Goal: Use online tool/utility: Use online tool/utility

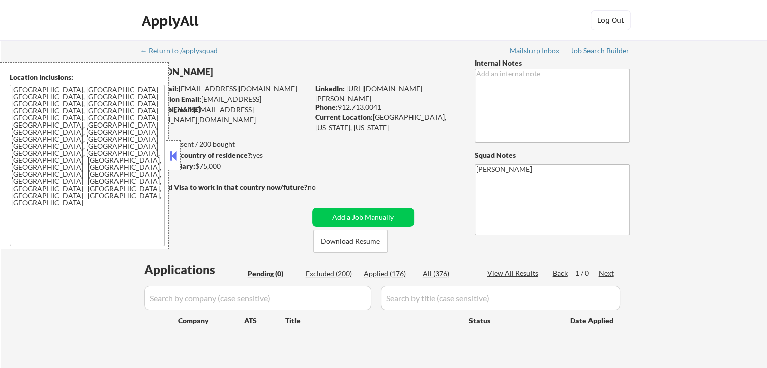
click at [176, 155] on button at bounding box center [173, 155] width 11 height 15
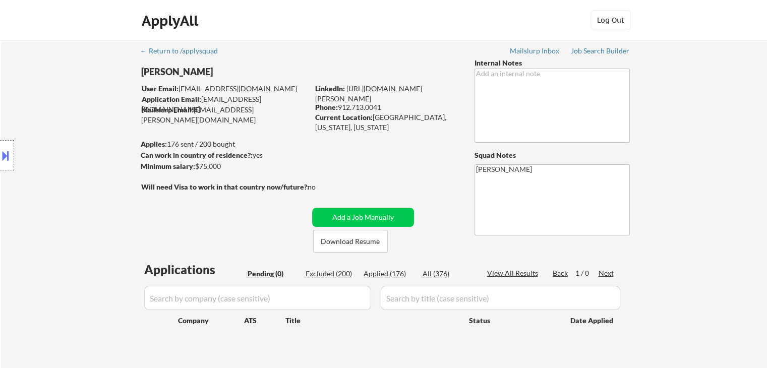
click at [56, 156] on div "Location Inclusions: [GEOGRAPHIC_DATA], [GEOGRAPHIC_DATA] [GEOGRAPHIC_DATA], [G…" at bounding box center [90, 155] width 181 height 187
click at [53, 158] on div "Location Inclusions: [GEOGRAPHIC_DATA], [GEOGRAPHIC_DATA] [GEOGRAPHIC_DATA], [G…" at bounding box center [90, 155] width 181 height 187
click at [51, 162] on div "Location Inclusions: [GEOGRAPHIC_DATA], [GEOGRAPHIC_DATA] [GEOGRAPHIC_DATA], [G…" at bounding box center [90, 155] width 181 height 187
drag, startPoint x: 45, startPoint y: 174, endPoint x: 51, endPoint y: 175, distance: 6.1
click at [45, 174] on div "Location Inclusions: [GEOGRAPHIC_DATA], [GEOGRAPHIC_DATA] [GEOGRAPHIC_DATA], [G…" at bounding box center [90, 155] width 181 height 187
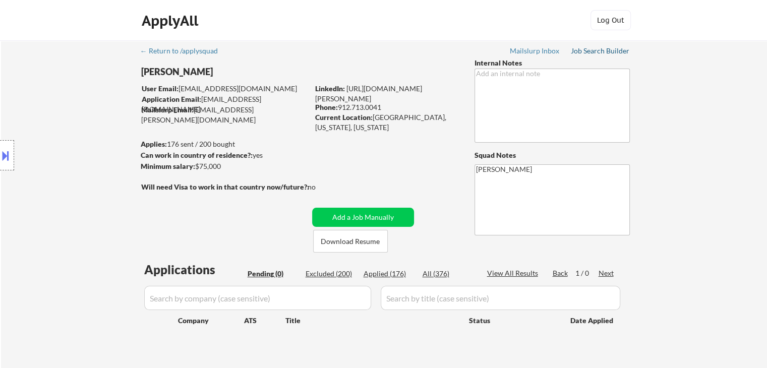
click at [593, 51] on div "Job Search Builder" at bounding box center [600, 50] width 59 height 7
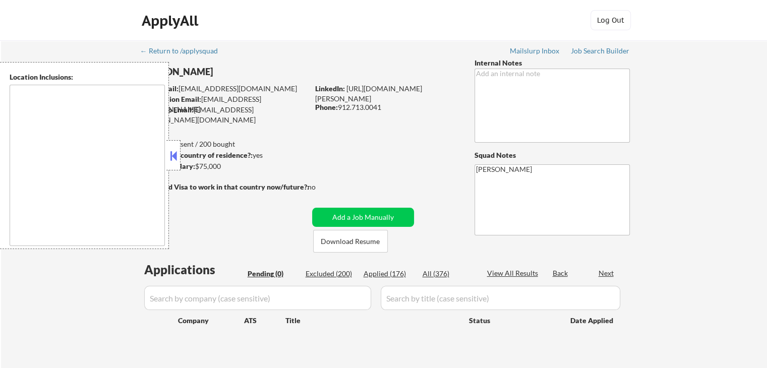
type textarea "[GEOGRAPHIC_DATA], [GEOGRAPHIC_DATA] [GEOGRAPHIC_DATA], [GEOGRAPHIC_DATA] [GEOG…"
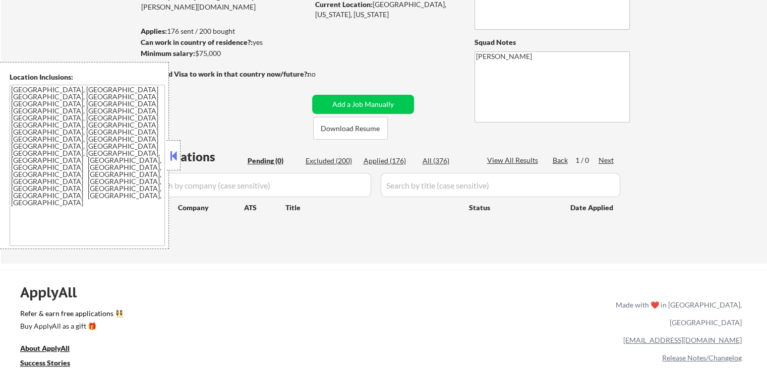
scroll to position [151, 0]
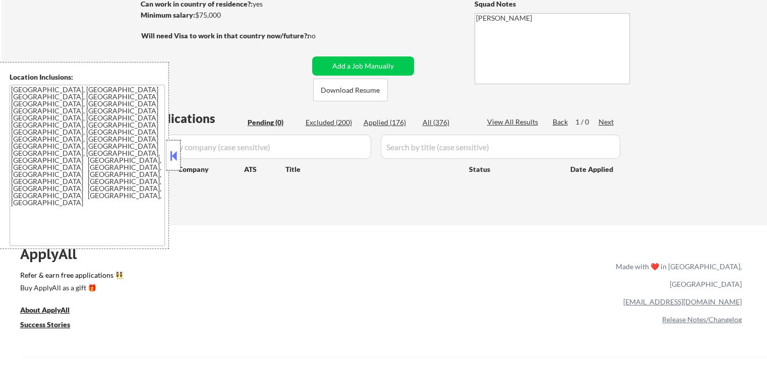
click at [179, 158] on div at bounding box center [173, 155] width 14 height 30
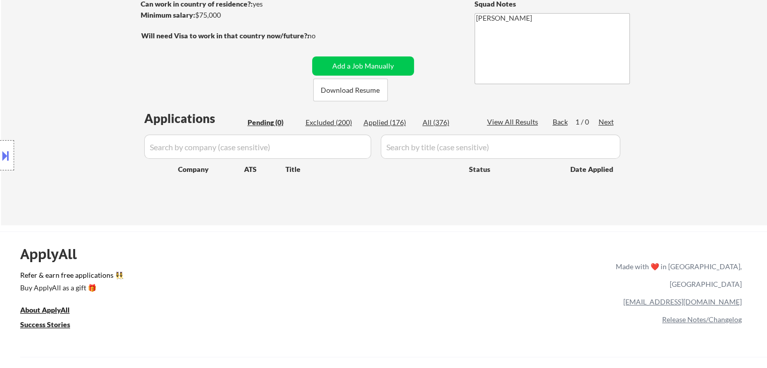
click at [79, 148] on div "Location Inclusions: [GEOGRAPHIC_DATA], [GEOGRAPHIC_DATA] [GEOGRAPHIC_DATA], [G…" at bounding box center [90, 155] width 181 height 187
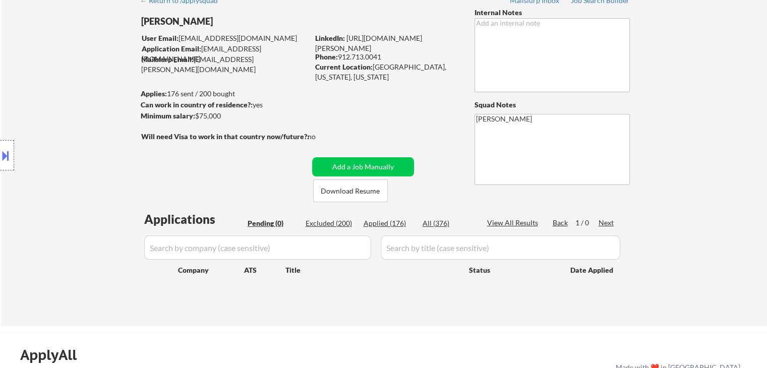
click at [81, 148] on div "Location Inclusions: [GEOGRAPHIC_DATA], [GEOGRAPHIC_DATA] [GEOGRAPHIC_DATA], [G…" at bounding box center [90, 155] width 181 height 187
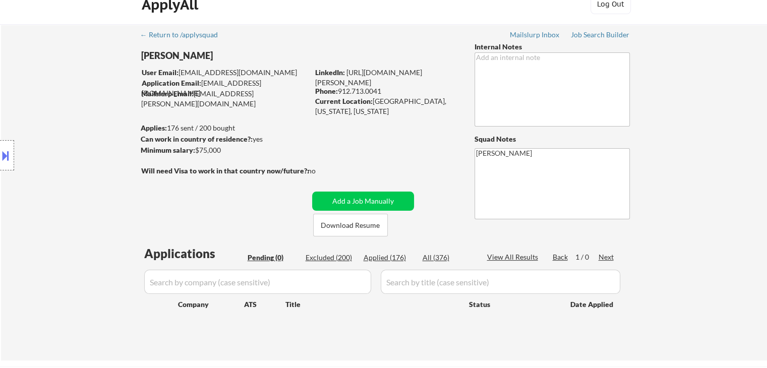
scroll to position [0, 0]
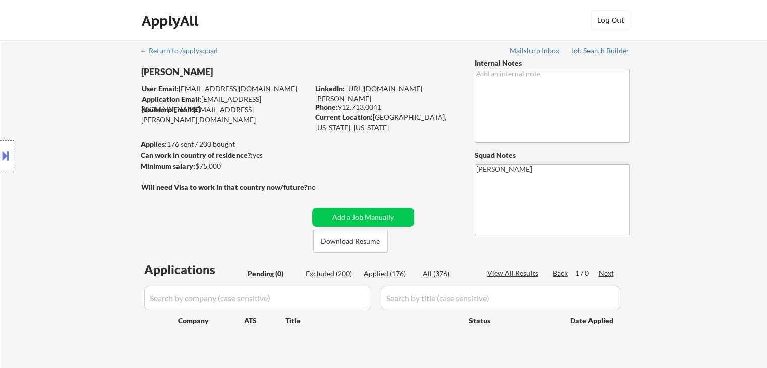
click at [79, 150] on div "Location Inclusions: [GEOGRAPHIC_DATA], [GEOGRAPHIC_DATA] [GEOGRAPHIC_DATA], [G…" at bounding box center [90, 155] width 181 height 187
click at [73, 156] on div "Location Inclusions: [GEOGRAPHIC_DATA], [GEOGRAPHIC_DATA] [GEOGRAPHIC_DATA], [G…" at bounding box center [90, 155] width 181 height 187
click at [66, 178] on div "Location Inclusions: [GEOGRAPHIC_DATA], [GEOGRAPHIC_DATA] [GEOGRAPHIC_DATA], [G…" at bounding box center [90, 155] width 181 height 187
click at [66, 180] on div "Location Inclusions: [GEOGRAPHIC_DATA], [GEOGRAPHIC_DATA] [GEOGRAPHIC_DATA], [G…" at bounding box center [90, 155] width 181 height 187
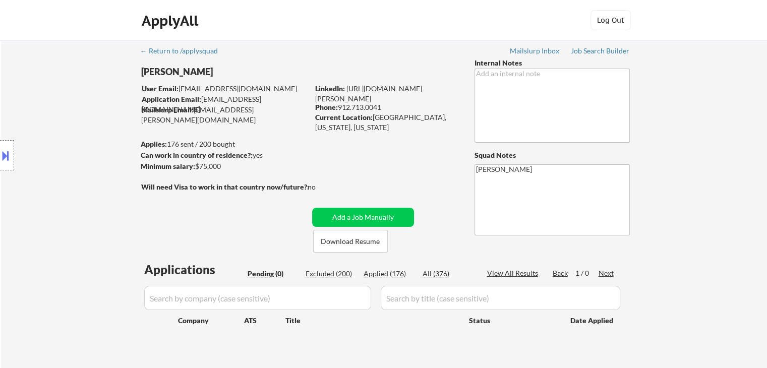
click at [66, 180] on div "Location Inclusions: [GEOGRAPHIC_DATA], [GEOGRAPHIC_DATA] [GEOGRAPHIC_DATA], [G…" at bounding box center [90, 155] width 181 height 187
click at [66, 181] on div "Location Inclusions: [GEOGRAPHIC_DATA], [GEOGRAPHIC_DATA] [GEOGRAPHIC_DATA], [G…" at bounding box center [90, 155] width 181 height 187
click at [66, 182] on div "Location Inclusions: [GEOGRAPHIC_DATA], [GEOGRAPHIC_DATA] [GEOGRAPHIC_DATA], [G…" at bounding box center [90, 155] width 181 height 187
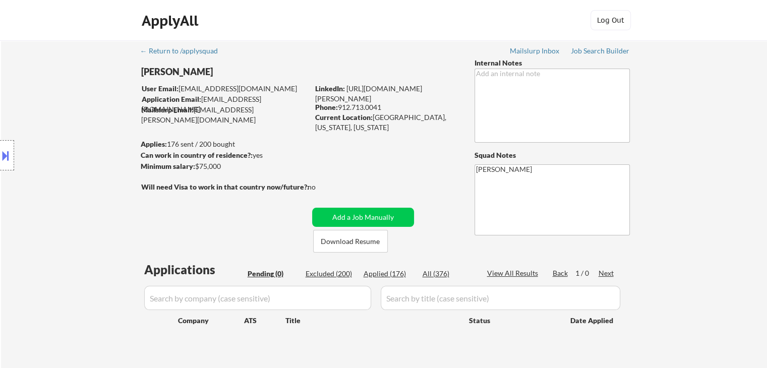
click at [67, 183] on div "Location Inclusions: [GEOGRAPHIC_DATA], [GEOGRAPHIC_DATA] [GEOGRAPHIC_DATA], [G…" at bounding box center [90, 155] width 181 height 187
click at [70, 183] on div "Location Inclusions: [GEOGRAPHIC_DATA], [GEOGRAPHIC_DATA] [GEOGRAPHIC_DATA], [G…" at bounding box center [90, 155] width 181 height 187
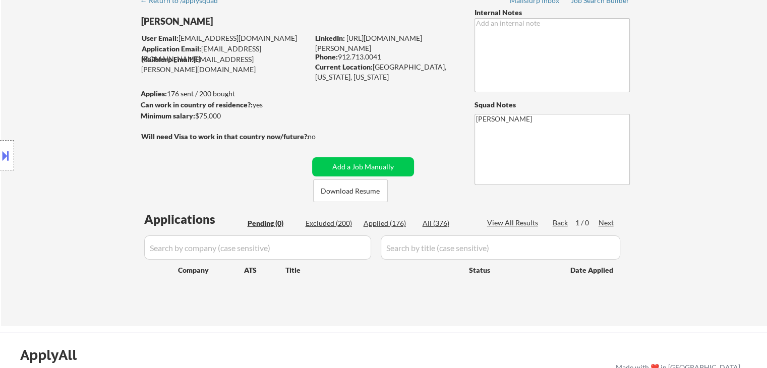
click at [70, 183] on div "Location Inclusions: [GEOGRAPHIC_DATA], [GEOGRAPHIC_DATA] [GEOGRAPHIC_DATA], [G…" at bounding box center [90, 155] width 181 height 187
click at [70, 182] on div "Location Inclusions: [GEOGRAPHIC_DATA], [GEOGRAPHIC_DATA] [GEOGRAPHIC_DATA], [G…" at bounding box center [90, 155] width 181 height 187
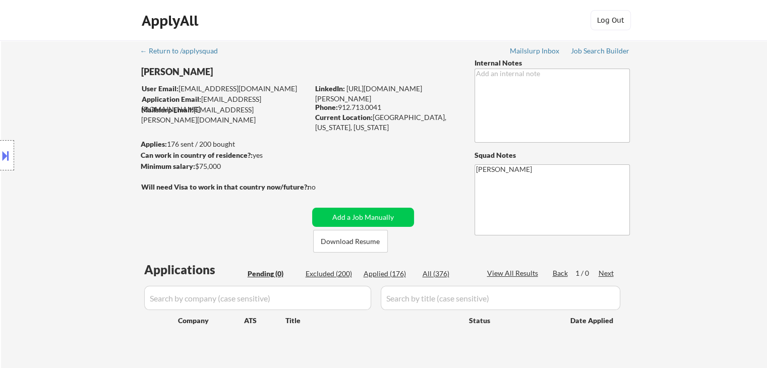
click at [70, 181] on div "Location Inclusions: [GEOGRAPHIC_DATA], [GEOGRAPHIC_DATA] [GEOGRAPHIC_DATA], [G…" at bounding box center [90, 155] width 181 height 187
click at [84, 187] on div "Location Inclusions: [GEOGRAPHIC_DATA], [GEOGRAPHIC_DATA] [GEOGRAPHIC_DATA], [G…" at bounding box center [90, 155] width 181 height 187
click at [77, 205] on div "Location Inclusions: [GEOGRAPHIC_DATA], [GEOGRAPHIC_DATA] [GEOGRAPHIC_DATA], [G…" at bounding box center [90, 155] width 181 height 187
click at [73, 197] on div "Location Inclusions: [GEOGRAPHIC_DATA], [GEOGRAPHIC_DATA] [GEOGRAPHIC_DATA], [G…" at bounding box center [90, 155] width 181 height 187
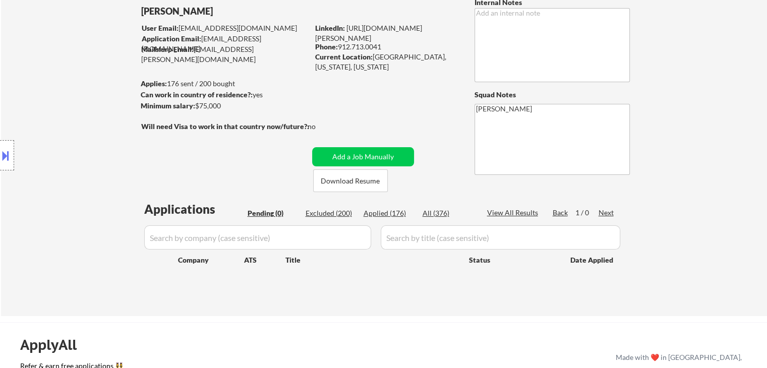
scroll to position [101, 0]
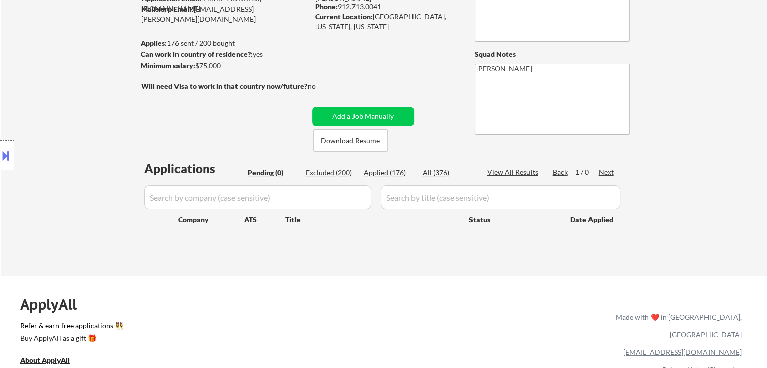
click at [73, 196] on div "Location Inclusions: [GEOGRAPHIC_DATA], [GEOGRAPHIC_DATA] [GEOGRAPHIC_DATA], [G…" at bounding box center [90, 155] width 181 height 187
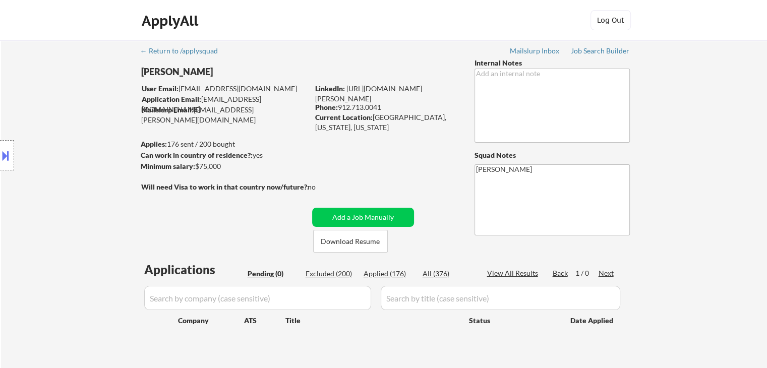
click at [73, 196] on div "Location Inclusions: [GEOGRAPHIC_DATA], [GEOGRAPHIC_DATA] [GEOGRAPHIC_DATA], [G…" at bounding box center [90, 155] width 181 height 187
click at [73, 197] on div "Location Inclusions: [GEOGRAPHIC_DATA], [GEOGRAPHIC_DATA] [GEOGRAPHIC_DATA], [G…" at bounding box center [90, 155] width 181 height 187
click at [74, 198] on div "Location Inclusions: [GEOGRAPHIC_DATA], [GEOGRAPHIC_DATA] [GEOGRAPHIC_DATA], [G…" at bounding box center [90, 155] width 181 height 187
click at [74, 199] on div "Location Inclusions: [GEOGRAPHIC_DATA], [GEOGRAPHIC_DATA] [GEOGRAPHIC_DATA], [G…" at bounding box center [90, 155] width 181 height 187
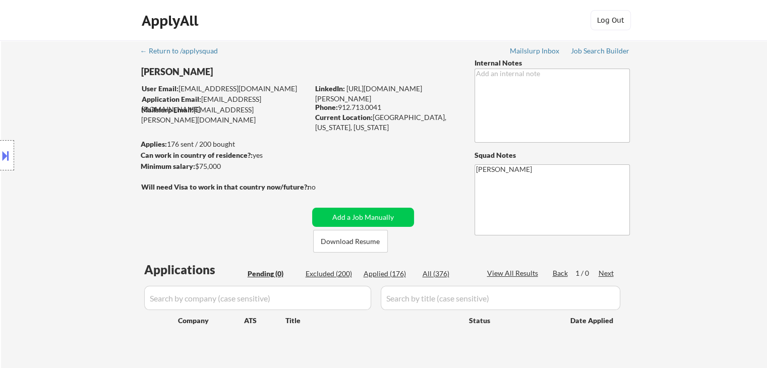
click at [74, 200] on div "Location Inclusions: [GEOGRAPHIC_DATA], [GEOGRAPHIC_DATA] [GEOGRAPHIC_DATA], [G…" at bounding box center [90, 155] width 181 height 187
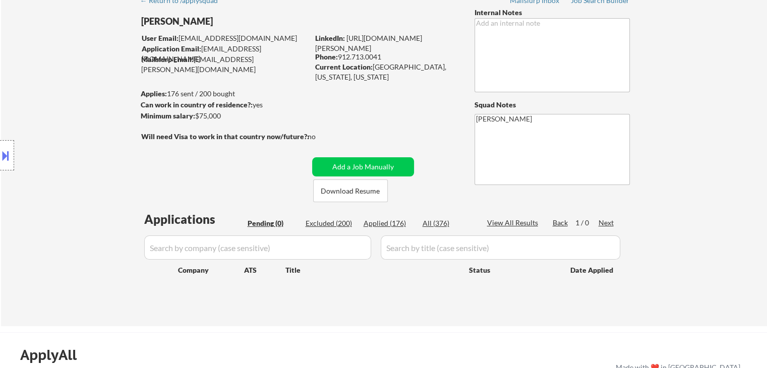
click at [82, 195] on div "Location Inclusions: [GEOGRAPHIC_DATA], [GEOGRAPHIC_DATA] [GEOGRAPHIC_DATA], [G…" at bounding box center [90, 155] width 181 height 187
click at [54, 141] on div "Location Inclusions: [GEOGRAPHIC_DATA], [GEOGRAPHIC_DATA] [GEOGRAPHIC_DATA], [G…" at bounding box center [90, 155] width 181 height 187
click at [60, 138] on div "Location Inclusions: [GEOGRAPHIC_DATA], [GEOGRAPHIC_DATA] [GEOGRAPHIC_DATA], [G…" at bounding box center [90, 155] width 181 height 187
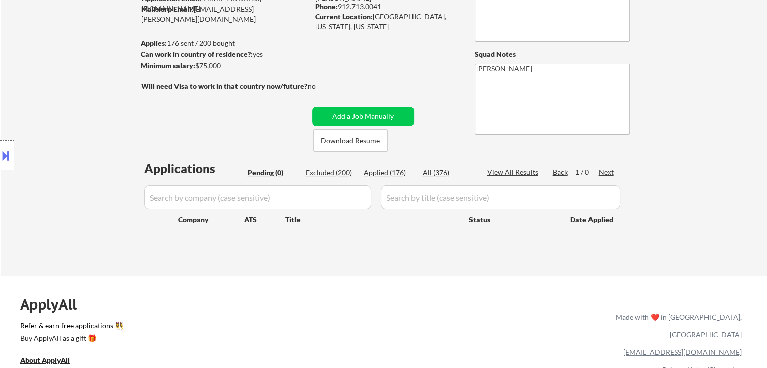
click at [73, 161] on div "Location Inclusions: [GEOGRAPHIC_DATA], [GEOGRAPHIC_DATA] [GEOGRAPHIC_DATA], [G…" at bounding box center [90, 155] width 181 height 187
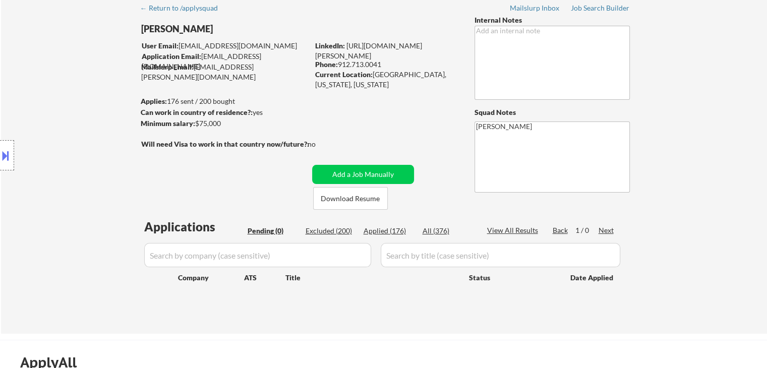
scroll to position [0, 0]
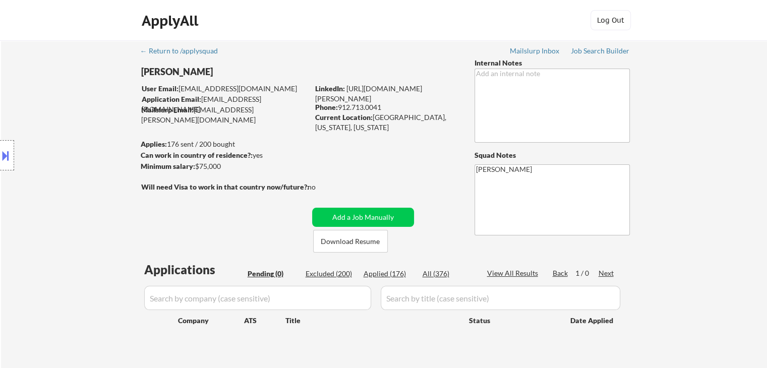
click at [66, 154] on div "Location Inclusions: [GEOGRAPHIC_DATA], [GEOGRAPHIC_DATA] [GEOGRAPHIC_DATA], [G…" at bounding box center [90, 155] width 181 height 187
click at [69, 161] on div "Location Inclusions: [GEOGRAPHIC_DATA], [GEOGRAPHIC_DATA] [GEOGRAPHIC_DATA], [G…" at bounding box center [90, 155] width 181 height 187
click at [67, 159] on div "Location Inclusions: [GEOGRAPHIC_DATA], [GEOGRAPHIC_DATA] [GEOGRAPHIC_DATA], [G…" at bounding box center [90, 155] width 181 height 187
drag, startPoint x: 82, startPoint y: 153, endPoint x: 73, endPoint y: 159, distance: 10.6
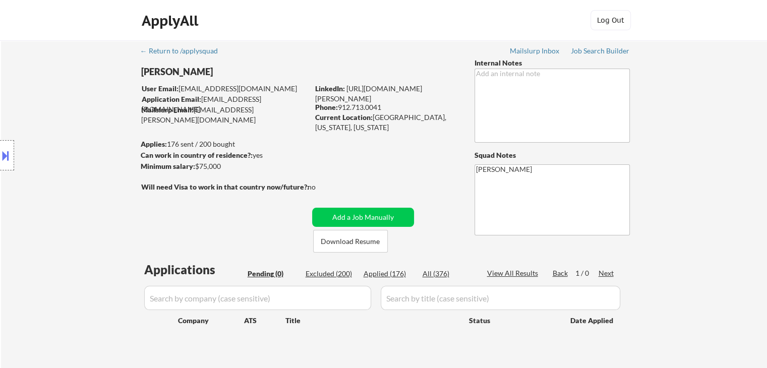
click at [82, 153] on div "Location Inclusions: [GEOGRAPHIC_DATA], [GEOGRAPHIC_DATA] [GEOGRAPHIC_DATA], [G…" at bounding box center [90, 155] width 181 height 187
click at [74, 161] on div "Location Inclusions: [GEOGRAPHIC_DATA], [GEOGRAPHIC_DATA] [GEOGRAPHIC_DATA], [G…" at bounding box center [90, 155] width 181 height 187
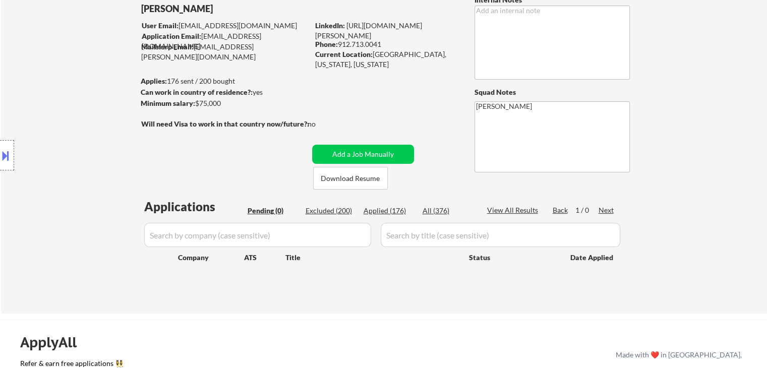
scroll to position [101, 0]
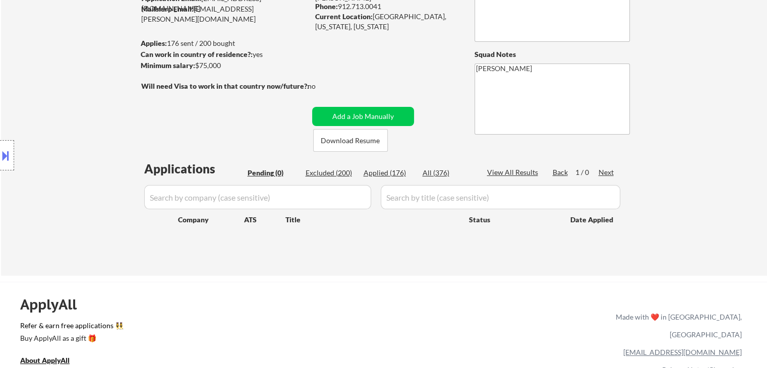
click at [74, 159] on div "Location Inclusions: [GEOGRAPHIC_DATA], [GEOGRAPHIC_DATA] [GEOGRAPHIC_DATA], [G…" at bounding box center [90, 155] width 181 height 187
click at [75, 162] on div "Location Inclusions: [GEOGRAPHIC_DATA], [GEOGRAPHIC_DATA] [GEOGRAPHIC_DATA], [G…" at bounding box center [90, 155] width 181 height 187
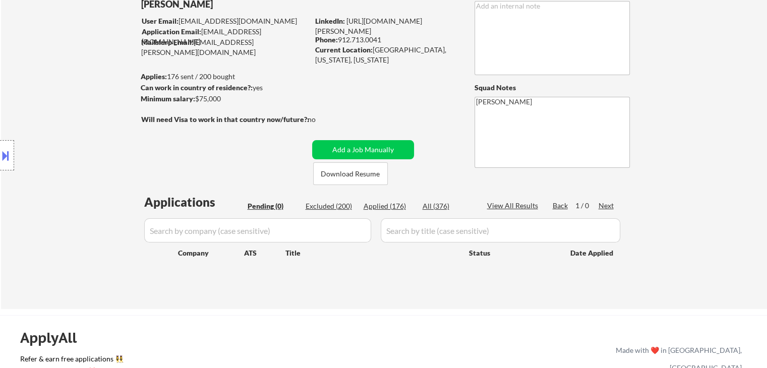
scroll to position [50, 0]
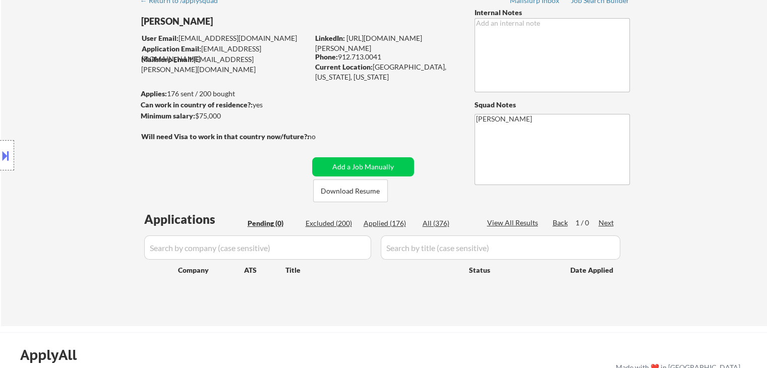
click at [73, 162] on div "Location Inclusions: [GEOGRAPHIC_DATA], [GEOGRAPHIC_DATA] [GEOGRAPHIC_DATA], [G…" at bounding box center [90, 155] width 181 height 187
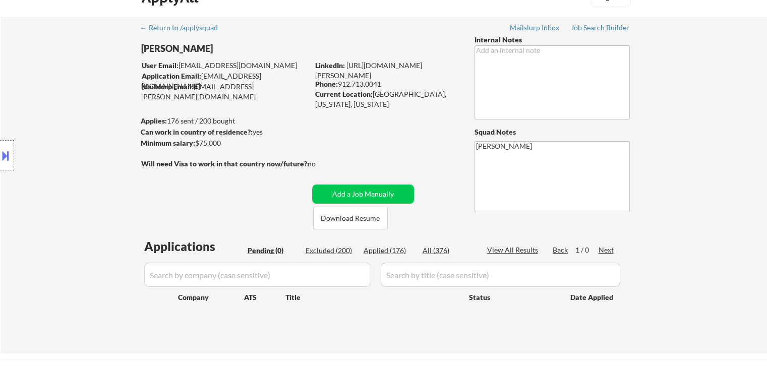
scroll to position [0, 0]
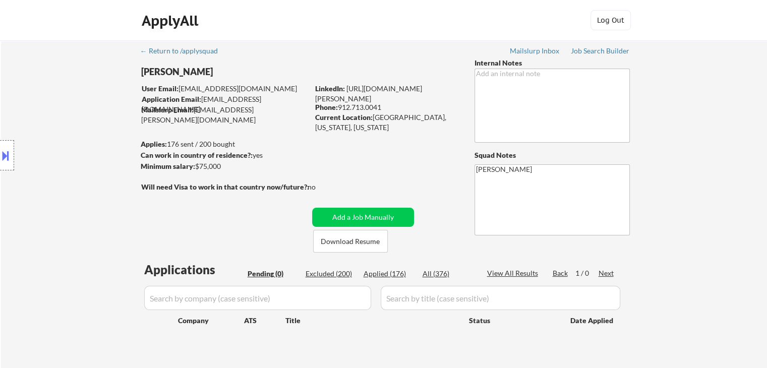
click at [91, 169] on div "Location Inclusions: [GEOGRAPHIC_DATA], [GEOGRAPHIC_DATA] [GEOGRAPHIC_DATA], [G…" at bounding box center [90, 155] width 181 height 187
click at [82, 166] on div "Location Inclusions: [GEOGRAPHIC_DATA], [GEOGRAPHIC_DATA] [GEOGRAPHIC_DATA], [G…" at bounding box center [90, 155] width 181 height 187
click at [83, 170] on div "Location Inclusions: [GEOGRAPHIC_DATA], [GEOGRAPHIC_DATA] [GEOGRAPHIC_DATA], [G…" at bounding box center [90, 155] width 181 height 187
click at [82, 166] on div "Location Inclusions: [GEOGRAPHIC_DATA], [GEOGRAPHIC_DATA] [GEOGRAPHIC_DATA], [G…" at bounding box center [90, 155] width 181 height 187
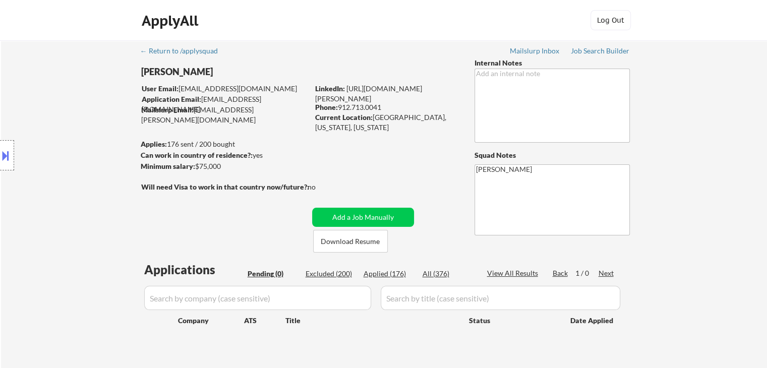
click at [83, 166] on div "Location Inclusions: [GEOGRAPHIC_DATA], [GEOGRAPHIC_DATA] [GEOGRAPHIC_DATA], [G…" at bounding box center [90, 155] width 181 height 187
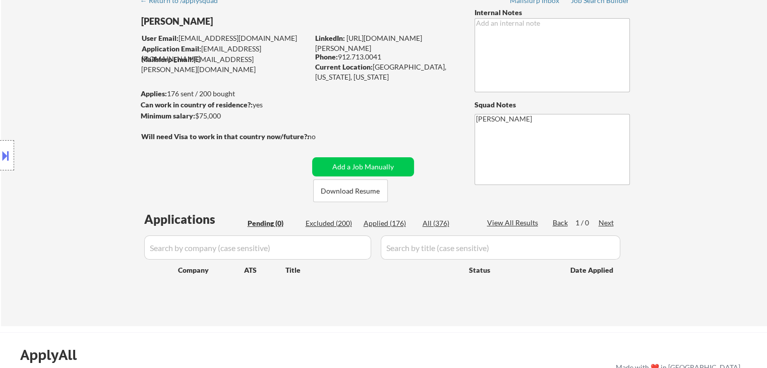
click at [84, 165] on div "Location Inclusions: [GEOGRAPHIC_DATA], [GEOGRAPHIC_DATA] [GEOGRAPHIC_DATA], [G…" at bounding box center [90, 155] width 181 height 187
click at [66, 146] on div "Location Inclusions: [GEOGRAPHIC_DATA], [GEOGRAPHIC_DATA] [GEOGRAPHIC_DATA], [G…" at bounding box center [90, 155] width 181 height 187
click at [87, 151] on div "Location Inclusions: [GEOGRAPHIC_DATA], [GEOGRAPHIC_DATA] [GEOGRAPHIC_DATA], [G…" at bounding box center [90, 155] width 181 height 187
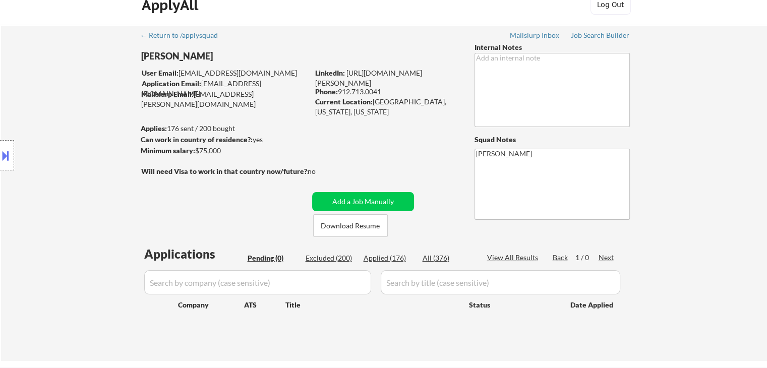
scroll to position [0, 0]
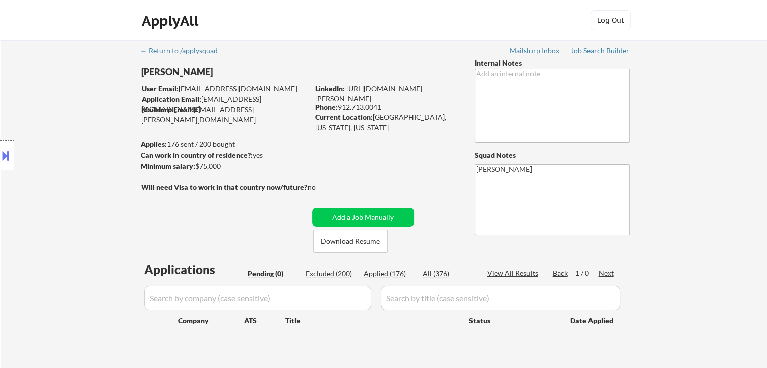
click at [81, 153] on div "Location Inclusions: [GEOGRAPHIC_DATA], [GEOGRAPHIC_DATA] [GEOGRAPHIC_DATA], [G…" at bounding box center [90, 155] width 181 height 187
click at [78, 175] on div "Location Inclusions: [GEOGRAPHIC_DATA], [GEOGRAPHIC_DATA] [GEOGRAPHIC_DATA], [G…" at bounding box center [90, 155] width 181 height 187
click at [77, 177] on div "Location Inclusions: [GEOGRAPHIC_DATA], [GEOGRAPHIC_DATA] [GEOGRAPHIC_DATA], [G…" at bounding box center [90, 155] width 181 height 187
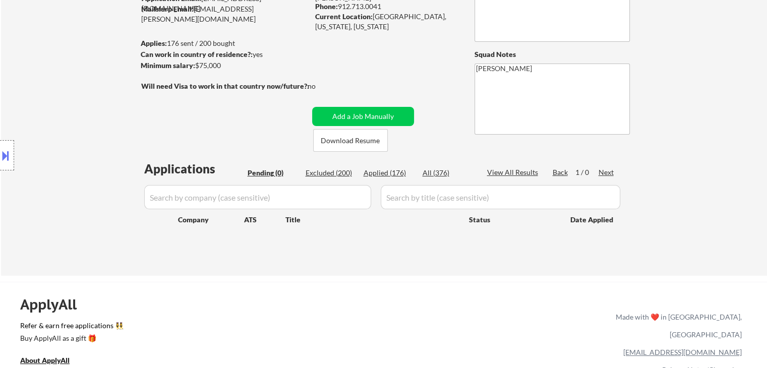
click at [74, 178] on div "Location Inclusions: [GEOGRAPHIC_DATA], [GEOGRAPHIC_DATA] [GEOGRAPHIC_DATA], [G…" at bounding box center [90, 155] width 181 height 187
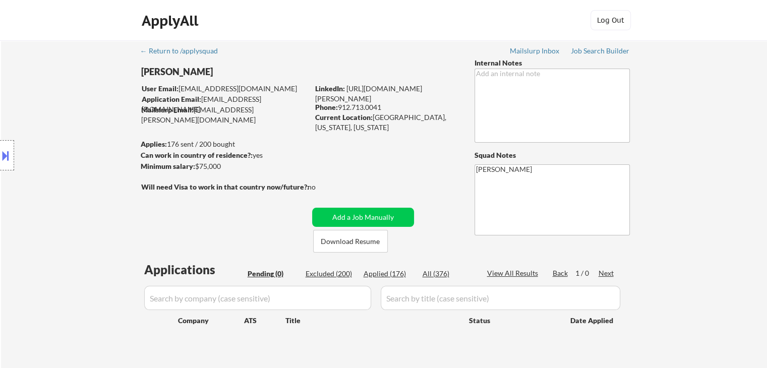
click at [94, 126] on div "Location Inclusions: [GEOGRAPHIC_DATA], [GEOGRAPHIC_DATA] [GEOGRAPHIC_DATA], [G…" at bounding box center [90, 155] width 181 height 187
click at [88, 129] on div "Location Inclusions: [GEOGRAPHIC_DATA], [GEOGRAPHIC_DATA] [GEOGRAPHIC_DATA], [G…" at bounding box center [90, 155] width 181 height 187
click at [88, 130] on div "Location Inclusions: [GEOGRAPHIC_DATA], [GEOGRAPHIC_DATA] [GEOGRAPHIC_DATA], [G…" at bounding box center [90, 155] width 181 height 187
click at [88, 131] on div "Location Inclusions: [GEOGRAPHIC_DATA], [GEOGRAPHIC_DATA] [GEOGRAPHIC_DATA], [G…" at bounding box center [90, 155] width 181 height 187
click at [95, 113] on div "Location Inclusions: [GEOGRAPHIC_DATA], [GEOGRAPHIC_DATA] [GEOGRAPHIC_DATA], [G…" at bounding box center [90, 155] width 181 height 187
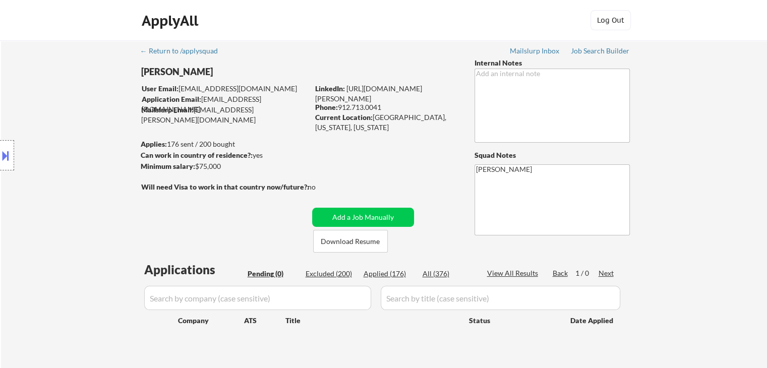
click at [89, 109] on div "Location Inclusions: [GEOGRAPHIC_DATA], [GEOGRAPHIC_DATA] [GEOGRAPHIC_DATA], [G…" at bounding box center [90, 155] width 181 height 187
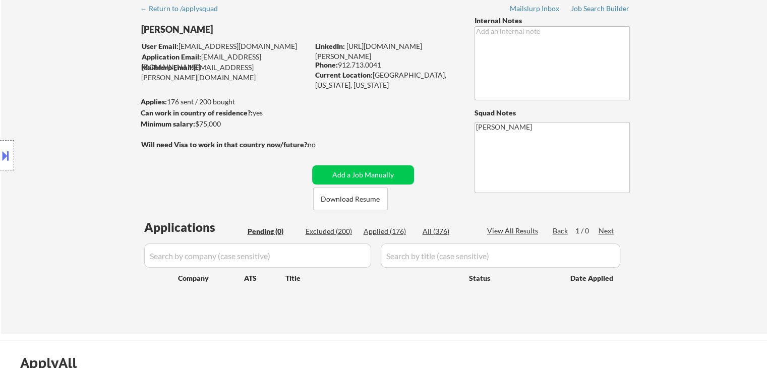
scroll to position [101, 0]
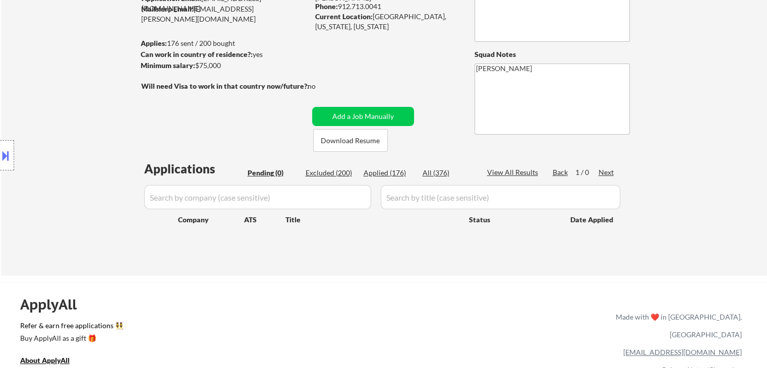
click at [88, 107] on div "Location Inclusions: [GEOGRAPHIC_DATA], [GEOGRAPHIC_DATA] [GEOGRAPHIC_DATA], [G…" at bounding box center [90, 155] width 181 height 187
click at [87, 110] on div "Location Inclusions: [GEOGRAPHIC_DATA], [GEOGRAPHIC_DATA] [GEOGRAPHIC_DATA], [G…" at bounding box center [90, 155] width 181 height 187
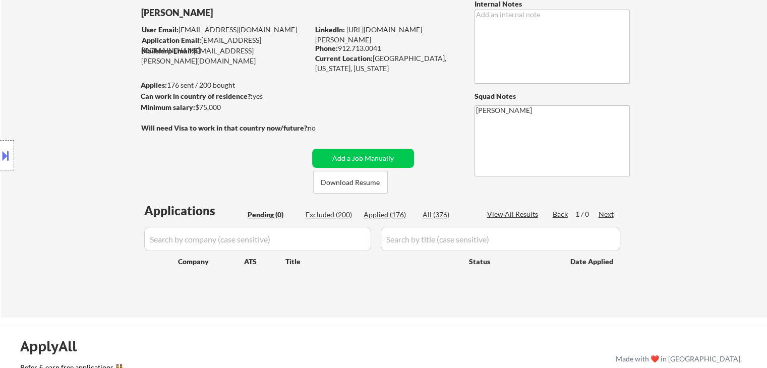
scroll to position [0, 0]
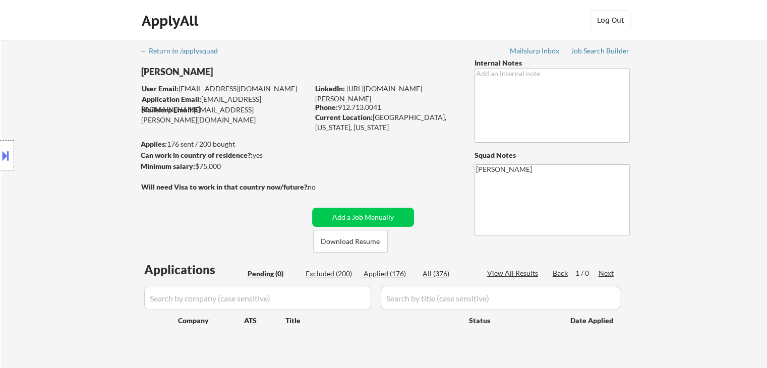
click at [83, 95] on div "Location Inclusions: [GEOGRAPHIC_DATA], [GEOGRAPHIC_DATA] [GEOGRAPHIC_DATA], [G…" at bounding box center [90, 155] width 181 height 187
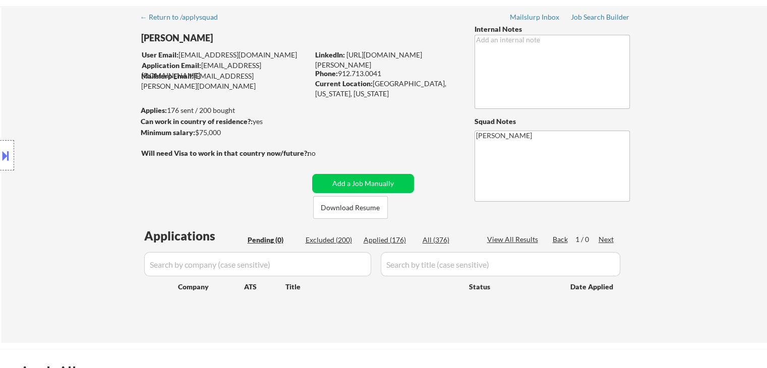
scroll to position [50, 0]
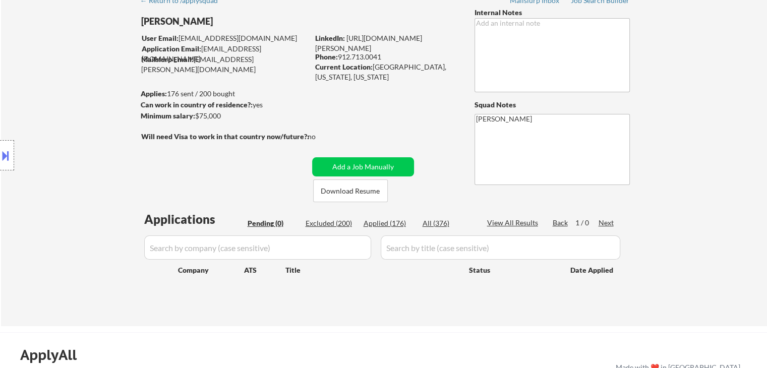
click at [82, 93] on div "Location Inclusions: [GEOGRAPHIC_DATA], [GEOGRAPHIC_DATA] [GEOGRAPHIC_DATA], [G…" at bounding box center [90, 155] width 181 height 187
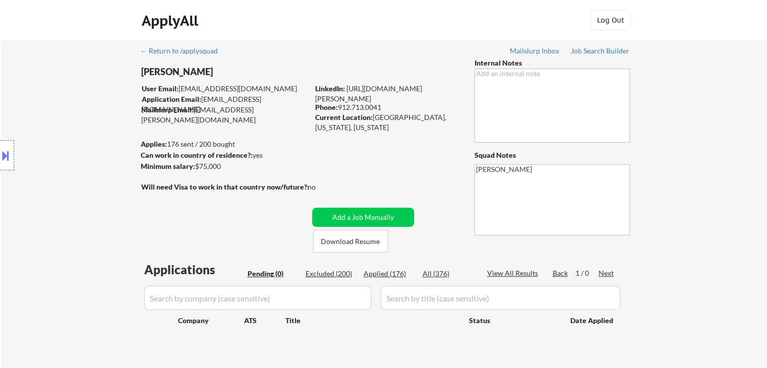
click at [83, 93] on div "Location Inclusions: [GEOGRAPHIC_DATA], [GEOGRAPHIC_DATA] [GEOGRAPHIC_DATA], [G…" at bounding box center [90, 155] width 181 height 187
click at [84, 92] on div "Location Inclusions: [GEOGRAPHIC_DATA], [GEOGRAPHIC_DATA] [GEOGRAPHIC_DATA], [G…" at bounding box center [90, 155] width 181 height 187
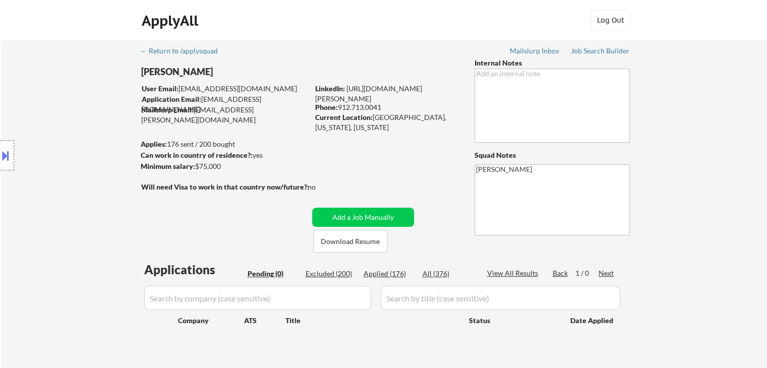
click at [84, 91] on div "Location Inclusions: [GEOGRAPHIC_DATA], [GEOGRAPHIC_DATA] [GEOGRAPHIC_DATA], [G…" at bounding box center [90, 155] width 181 height 187
click at [91, 94] on div "Location Inclusions: [GEOGRAPHIC_DATA], [GEOGRAPHIC_DATA] [GEOGRAPHIC_DATA], [G…" at bounding box center [90, 155] width 181 height 187
click at [103, 65] on div "Location Inclusions: [GEOGRAPHIC_DATA], [GEOGRAPHIC_DATA] [GEOGRAPHIC_DATA], [G…" at bounding box center [90, 155] width 181 height 187
click at [81, 96] on div "Location Inclusions: [GEOGRAPHIC_DATA], [GEOGRAPHIC_DATA] [GEOGRAPHIC_DATA], [G…" at bounding box center [90, 155] width 181 height 187
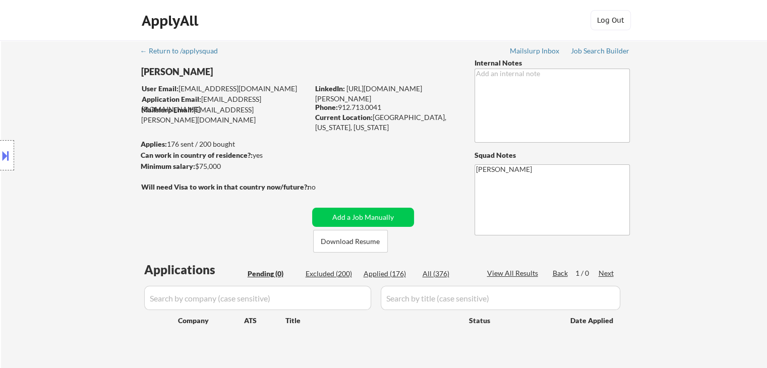
click at [83, 95] on div "Location Inclusions: [GEOGRAPHIC_DATA], [GEOGRAPHIC_DATA] [GEOGRAPHIC_DATA], [G…" at bounding box center [90, 155] width 181 height 187
click at [85, 94] on div "Location Inclusions: [GEOGRAPHIC_DATA], [GEOGRAPHIC_DATA] [GEOGRAPHIC_DATA], [G…" at bounding box center [90, 155] width 181 height 187
click at [87, 95] on div "Location Inclusions: [GEOGRAPHIC_DATA], [GEOGRAPHIC_DATA] [GEOGRAPHIC_DATA], [G…" at bounding box center [90, 155] width 181 height 187
click at [88, 103] on div "Location Inclusions: [GEOGRAPHIC_DATA], [GEOGRAPHIC_DATA] [GEOGRAPHIC_DATA], [G…" at bounding box center [90, 155] width 181 height 187
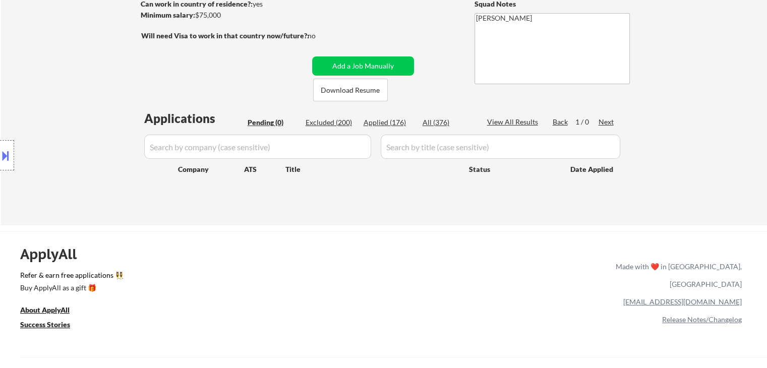
click at [89, 120] on div "Location Inclusions: [GEOGRAPHIC_DATA], [GEOGRAPHIC_DATA] [GEOGRAPHIC_DATA], [G…" at bounding box center [90, 155] width 181 height 187
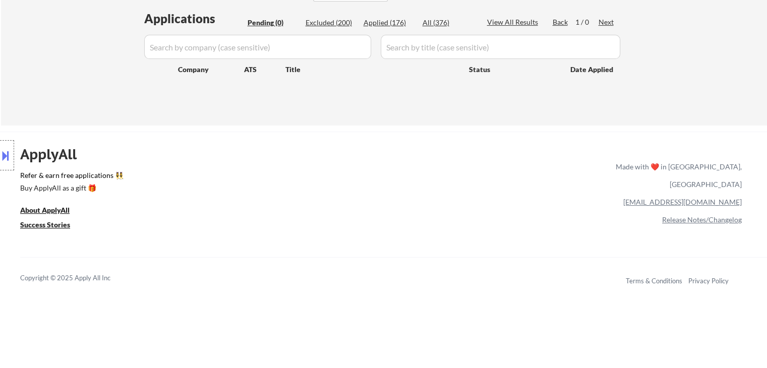
scroll to position [252, 0]
click at [77, 117] on div "Location Inclusions: [GEOGRAPHIC_DATA], [GEOGRAPHIC_DATA] [GEOGRAPHIC_DATA], [G…" at bounding box center [90, 155] width 181 height 187
click at [78, 112] on div "Location Inclusions: [GEOGRAPHIC_DATA], [GEOGRAPHIC_DATA] [GEOGRAPHIC_DATA], [G…" at bounding box center [90, 155] width 181 height 187
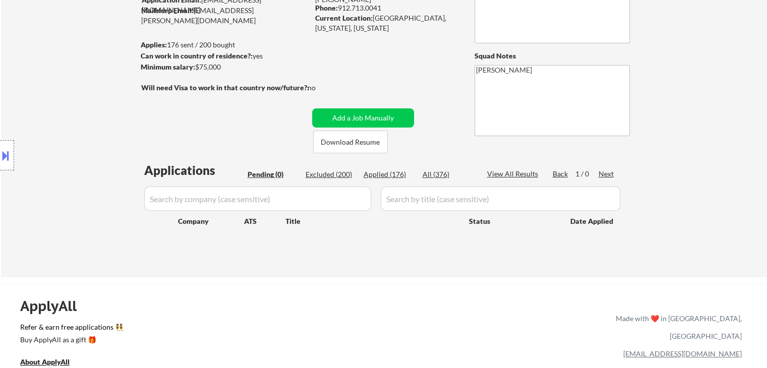
scroll to position [0, 0]
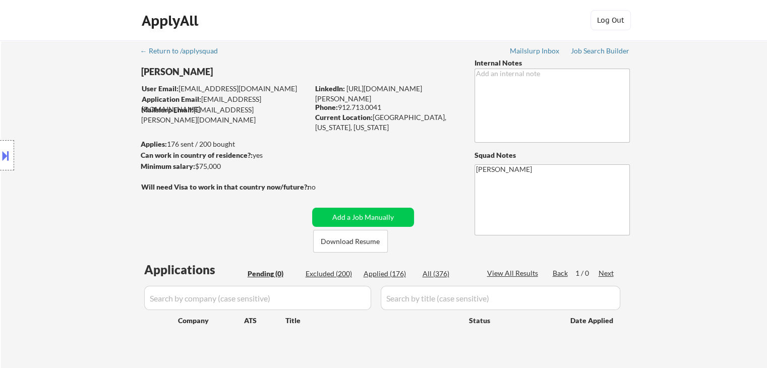
drag, startPoint x: 76, startPoint y: 102, endPoint x: 91, endPoint y: 108, distance: 16.6
click at [77, 102] on div "Location Inclusions: [GEOGRAPHIC_DATA], [GEOGRAPHIC_DATA] [GEOGRAPHIC_DATA], [G…" at bounding box center [90, 155] width 181 height 187
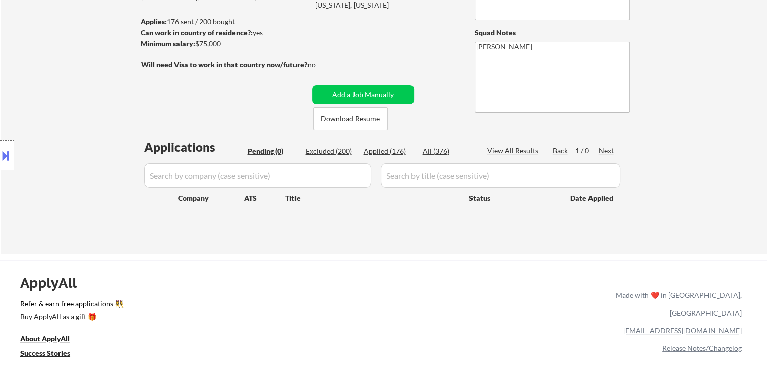
scroll to position [202, 0]
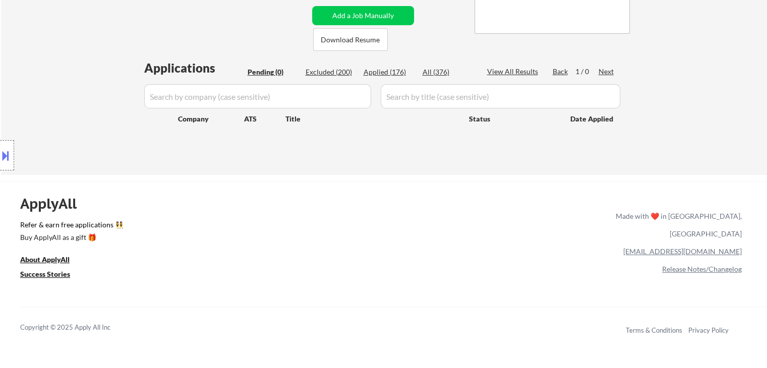
click at [75, 127] on div "Location Inclusions: [GEOGRAPHIC_DATA], [GEOGRAPHIC_DATA] [GEOGRAPHIC_DATA], [G…" at bounding box center [90, 155] width 181 height 187
click at [70, 120] on div "Location Inclusions: [GEOGRAPHIC_DATA], [GEOGRAPHIC_DATA] [GEOGRAPHIC_DATA], [G…" at bounding box center [90, 155] width 181 height 187
click at [91, 97] on div "Location Inclusions: [GEOGRAPHIC_DATA], [GEOGRAPHIC_DATA] [GEOGRAPHIC_DATA], [G…" at bounding box center [90, 155] width 181 height 187
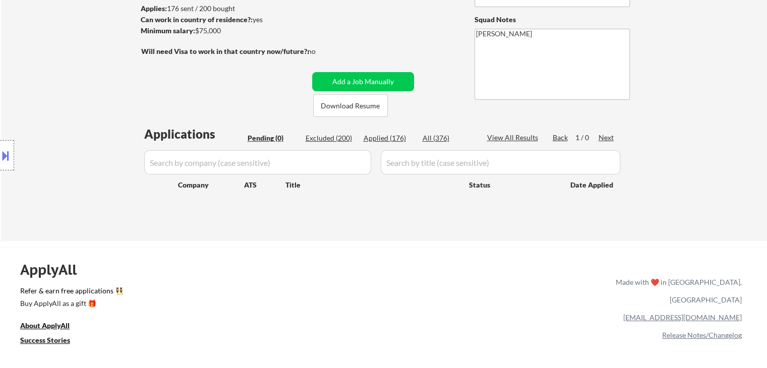
scroll to position [101, 0]
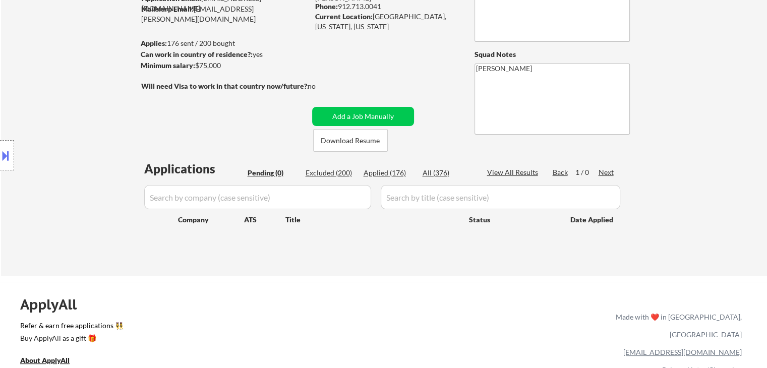
click at [34, 91] on div "Location Inclusions: [GEOGRAPHIC_DATA], [GEOGRAPHIC_DATA] [GEOGRAPHIC_DATA], [G…" at bounding box center [90, 155] width 181 height 187
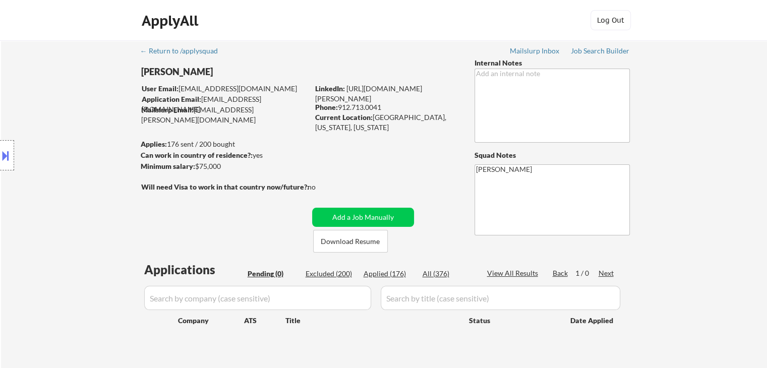
click at [38, 92] on div "Location Inclusions: [GEOGRAPHIC_DATA], [GEOGRAPHIC_DATA] [GEOGRAPHIC_DATA], [G…" at bounding box center [90, 155] width 181 height 187
click at [39, 92] on div "Location Inclusions: [GEOGRAPHIC_DATA], [GEOGRAPHIC_DATA] [GEOGRAPHIC_DATA], [G…" at bounding box center [90, 155] width 181 height 187
click at [50, 103] on div "Location Inclusions: [GEOGRAPHIC_DATA], [GEOGRAPHIC_DATA] [GEOGRAPHIC_DATA], [G…" at bounding box center [90, 155] width 181 height 187
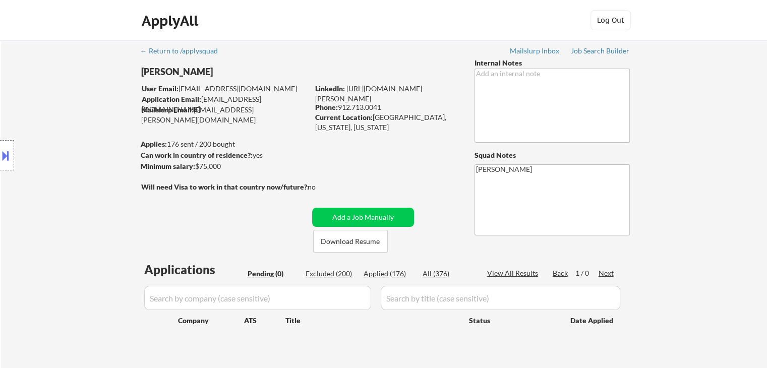
click at [44, 99] on div "Location Inclusions: [GEOGRAPHIC_DATA], [GEOGRAPHIC_DATA] [GEOGRAPHIC_DATA], [G…" at bounding box center [90, 155] width 181 height 187
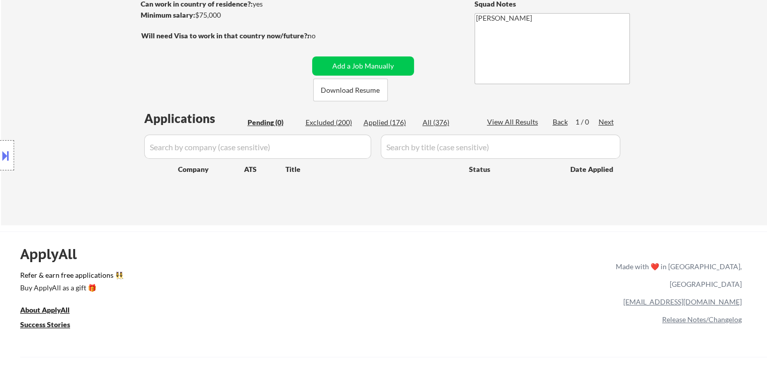
click at [45, 102] on div "Location Inclusions: [GEOGRAPHIC_DATA], [GEOGRAPHIC_DATA] [GEOGRAPHIC_DATA], [G…" at bounding box center [90, 155] width 181 height 187
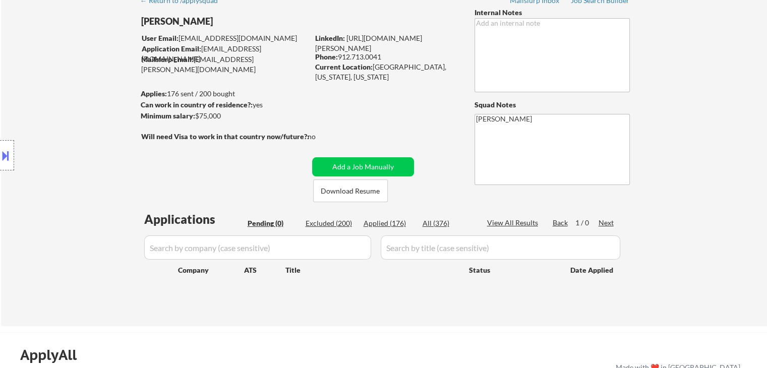
click at [46, 103] on div "Location Inclusions: [GEOGRAPHIC_DATA], [GEOGRAPHIC_DATA] [GEOGRAPHIC_DATA], [G…" at bounding box center [90, 155] width 181 height 187
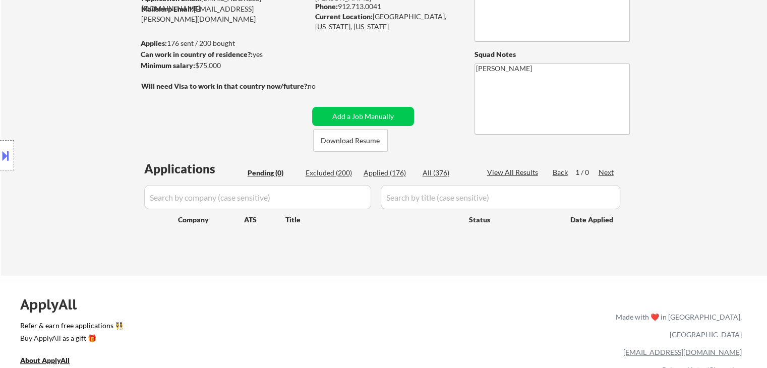
click at [43, 99] on div "Location Inclusions: [GEOGRAPHIC_DATA], [GEOGRAPHIC_DATA] [GEOGRAPHIC_DATA], [G…" at bounding box center [90, 155] width 181 height 187
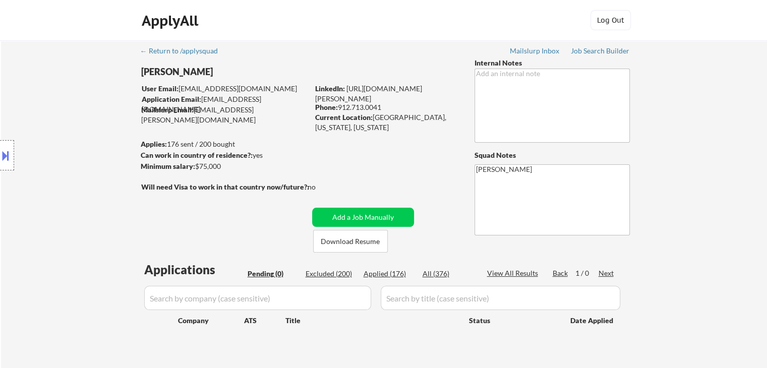
click at [42, 93] on div "Location Inclusions: [GEOGRAPHIC_DATA], [GEOGRAPHIC_DATA] [GEOGRAPHIC_DATA], [G…" at bounding box center [90, 155] width 181 height 187
click at [42, 94] on div "Location Inclusions: [GEOGRAPHIC_DATA], [GEOGRAPHIC_DATA] [GEOGRAPHIC_DATA], [G…" at bounding box center [90, 155] width 181 height 187
click at [54, 91] on div "Location Inclusions: [GEOGRAPHIC_DATA], [GEOGRAPHIC_DATA] [GEOGRAPHIC_DATA], [G…" at bounding box center [90, 155] width 181 height 187
click at [56, 89] on div "Location Inclusions: [GEOGRAPHIC_DATA], [GEOGRAPHIC_DATA] [GEOGRAPHIC_DATA], [G…" at bounding box center [90, 155] width 181 height 187
click at [55, 89] on div "Location Inclusions: [GEOGRAPHIC_DATA], [GEOGRAPHIC_DATA] [GEOGRAPHIC_DATA], [G…" at bounding box center [90, 155] width 181 height 187
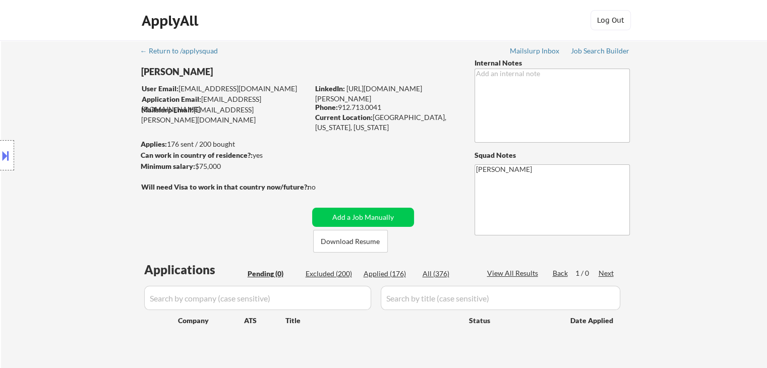
click at [55, 91] on div "Location Inclusions: [GEOGRAPHIC_DATA], [GEOGRAPHIC_DATA] [GEOGRAPHIC_DATA], [G…" at bounding box center [90, 155] width 181 height 187
click at [56, 91] on div "Location Inclusions: [GEOGRAPHIC_DATA], [GEOGRAPHIC_DATA] [GEOGRAPHIC_DATA], [G…" at bounding box center [90, 155] width 181 height 187
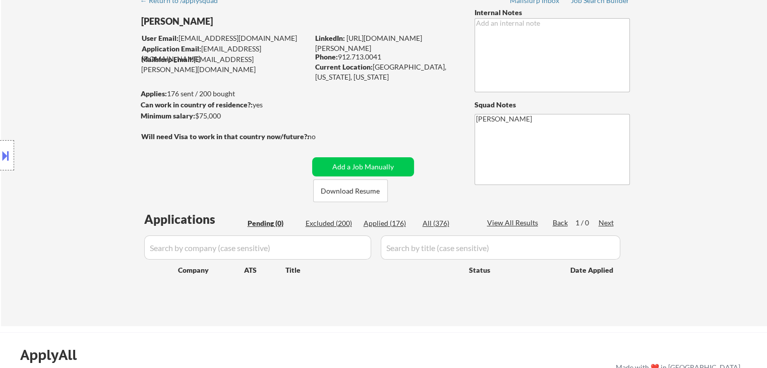
click at [54, 97] on div "Location Inclusions: [GEOGRAPHIC_DATA], [GEOGRAPHIC_DATA] [GEOGRAPHIC_DATA], [G…" at bounding box center [90, 155] width 181 height 187
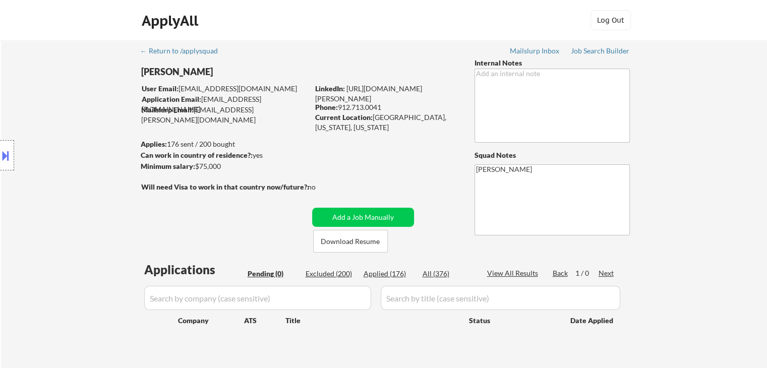
click at [54, 98] on div "Location Inclusions: [GEOGRAPHIC_DATA], [GEOGRAPHIC_DATA] [GEOGRAPHIC_DATA], [G…" at bounding box center [90, 155] width 181 height 187
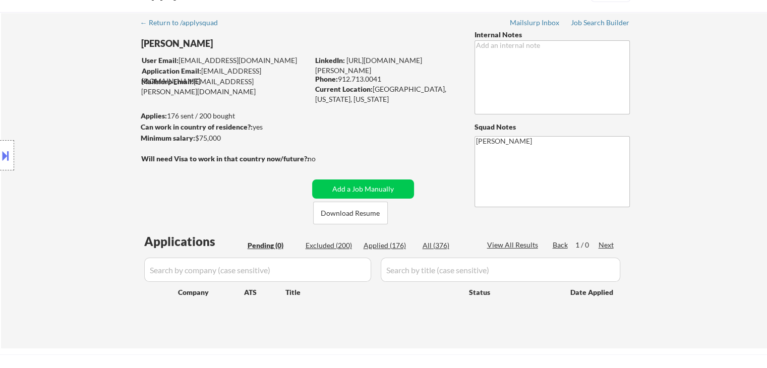
scroll to position [50, 0]
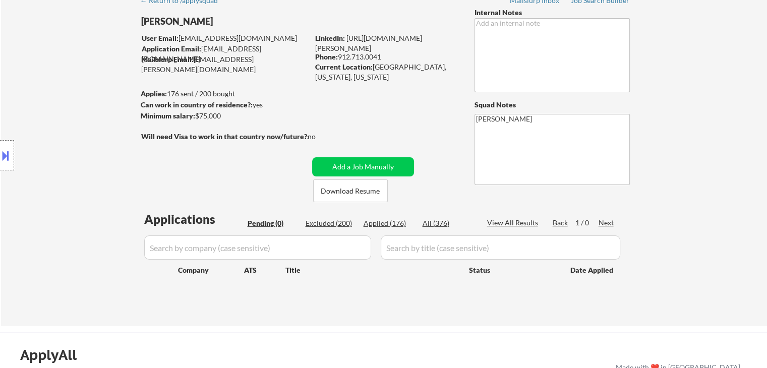
click at [47, 103] on div "Location Inclusions: [GEOGRAPHIC_DATA], [GEOGRAPHIC_DATA] [GEOGRAPHIC_DATA], [G…" at bounding box center [90, 155] width 181 height 187
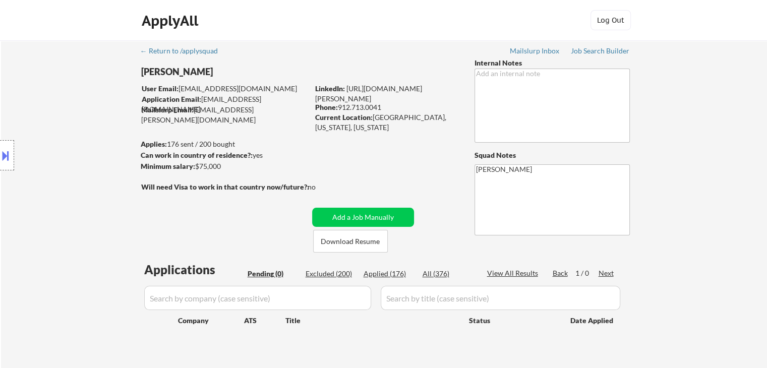
click at [50, 103] on div "Location Inclusions: [GEOGRAPHIC_DATA], [GEOGRAPHIC_DATA] [GEOGRAPHIC_DATA], [G…" at bounding box center [90, 155] width 181 height 187
click at [51, 102] on div "Location Inclusions: [GEOGRAPHIC_DATA], [GEOGRAPHIC_DATA] [GEOGRAPHIC_DATA], [G…" at bounding box center [90, 155] width 181 height 187
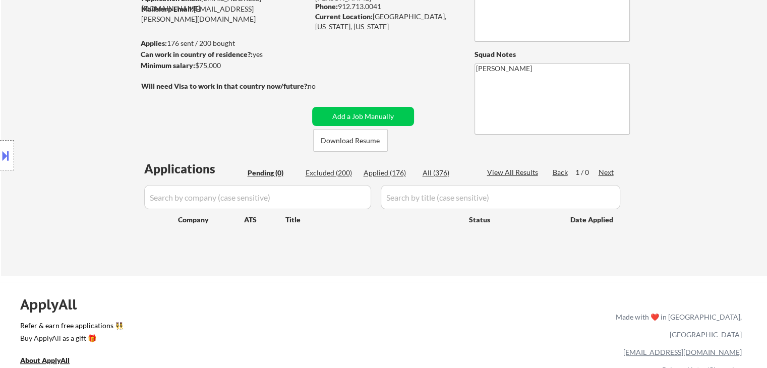
click at [52, 102] on div "Location Inclusions: [GEOGRAPHIC_DATA], [GEOGRAPHIC_DATA] [GEOGRAPHIC_DATA], [G…" at bounding box center [90, 155] width 181 height 187
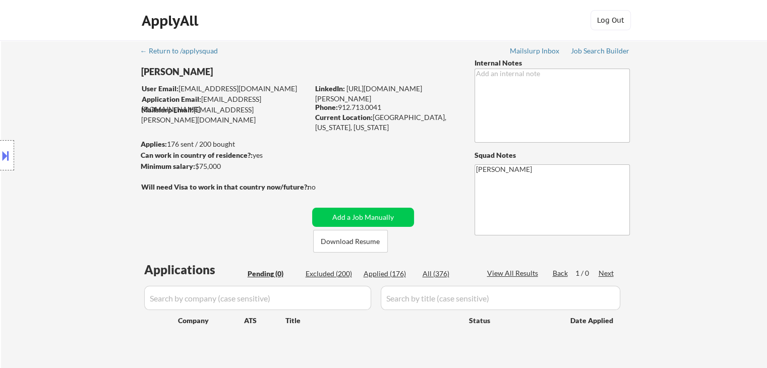
click at [53, 102] on div "Location Inclusions: [GEOGRAPHIC_DATA], [GEOGRAPHIC_DATA] [GEOGRAPHIC_DATA], [G…" at bounding box center [90, 155] width 181 height 187
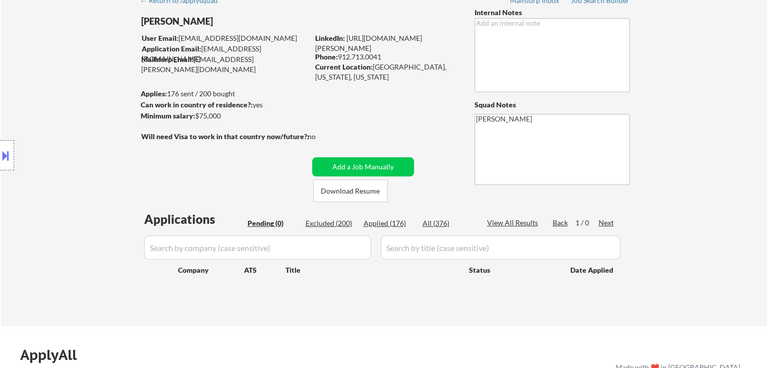
click at [51, 103] on div "Location Inclusions: [GEOGRAPHIC_DATA], [GEOGRAPHIC_DATA] [GEOGRAPHIC_DATA], [G…" at bounding box center [90, 155] width 181 height 187
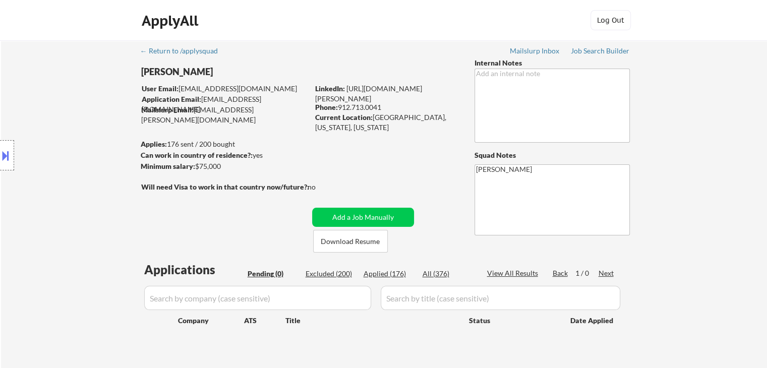
click at [54, 100] on div "Location Inclusions: [GEOGRAPHIC_DATA], [GEOGRAPHIC_DATA] [GEOGRAPHIC_DATA], [G…" at bounding box center [90, 155] width 181 height 187
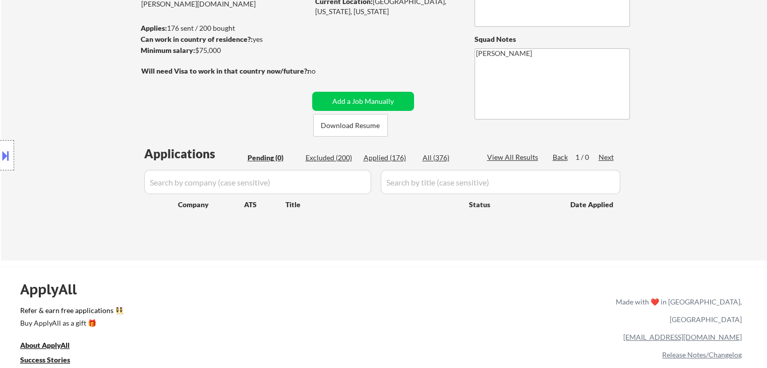
scroll to position [151, 0]
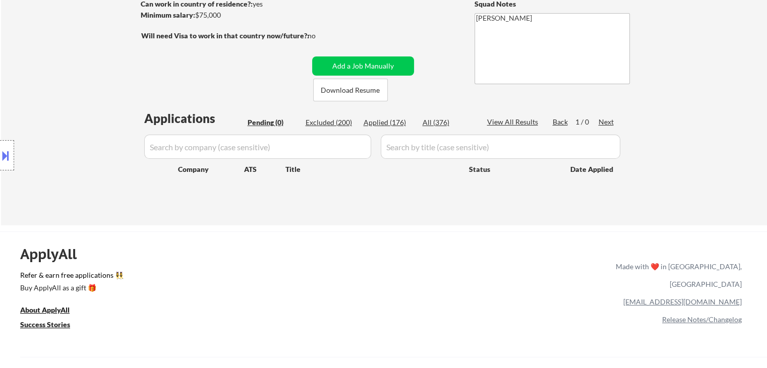
click at [48, 107] on div "Location Inclusions: [GEOGRAPHIC_DATA], [GEOGRAPHIC_DATA] [GEOGRAPHIC_DATA], [G…" at bounding box center [90, 155] width 181 height 187
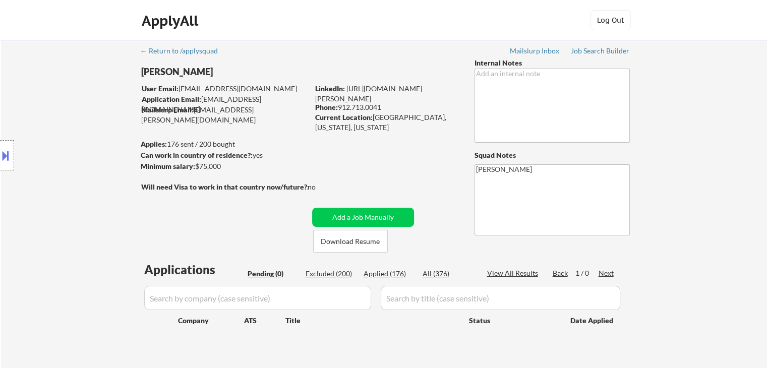
scroll to position [0, 0]
click at [50, 107] on div "Location Inclusions: [GEOGRAPHIC_DATA], [GEOGRAPHIC_DATA] [GEOGRAPHIC_DATA], [G…" at bounding box center [90, 155] width 181 height 187
click at [47, 107] on div "Location Inclusions: [GEOGRAPHIC_DATA], [GEOGRAPHIC_DATA] [GEOGRAPHIC_DATA], [G…" at bounding box center [90, 155] width 181 height 187
click at [55, 105] on div "Location Inclusions: [GEOGRAPHIC_DATA], [GEOGRAPHIC_DATA] [GEOGRAPHIC_DATA], [G…" at bounding box center [90, 155] width 181 height 187
click at [70, 115] on div "Location Inclusions: [GEOGRAPHIC_DATA], [GEOGRAPHIC_DATA] [GEOGRAPHIC_DATA], [G…" at bounding box center [90, 155] width 181 height 187
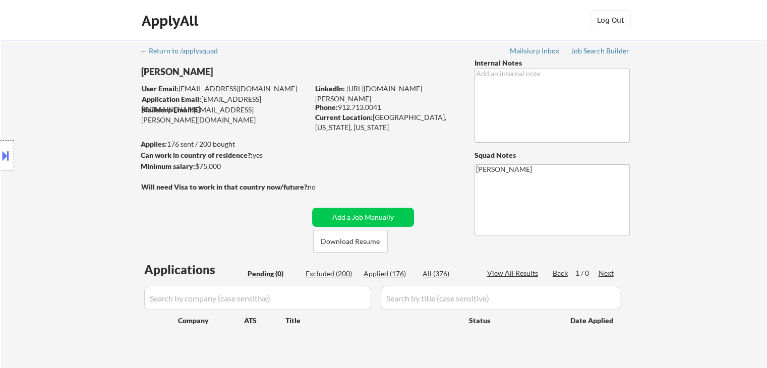
click at [67, 106] on div "Location Inclusions: [GEOGRAPHIC_DATA], [GEOGRAPHIC_DATA] [GEOGRAPHIC_DATA], [G…" at bounding box center [90, 155] width 181 height 187
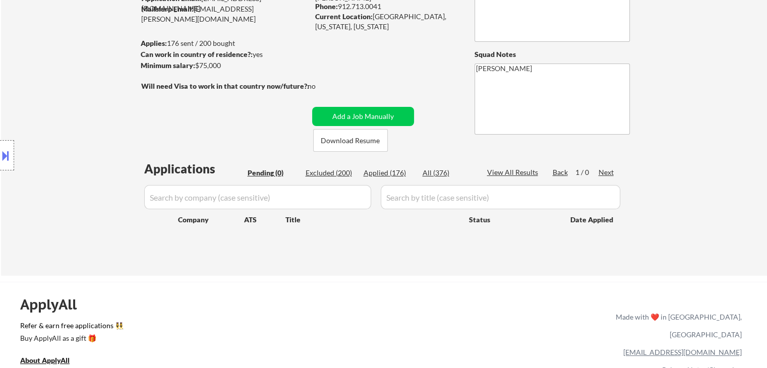
click at [74, 104] on div "Location Inclusions: [GEOGRAPHIC_DATA], [GEOGRAPHIC_DATA] [GEOGRAPHIC_DATA], [G…" at bounding box center [90, 155] width 181 height 187
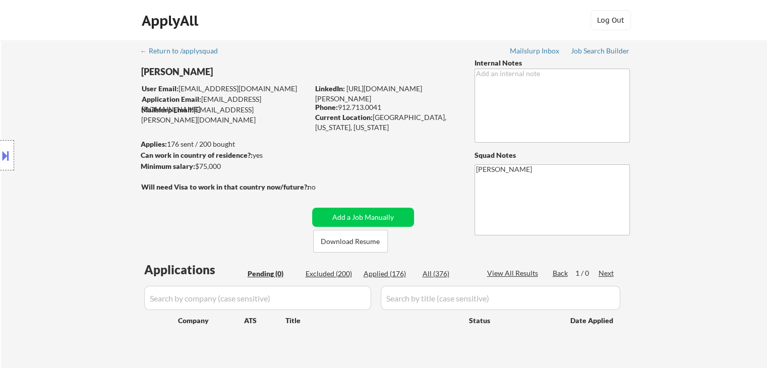
click at [76, 106] on div "Location Inclusions: [GEOGRAPHIC_DATA], [GEOGRAPHIC_DATA] [GEOGRAPHIC_DATA], [G…" at bounding box center [90, 155] width 181 height 187
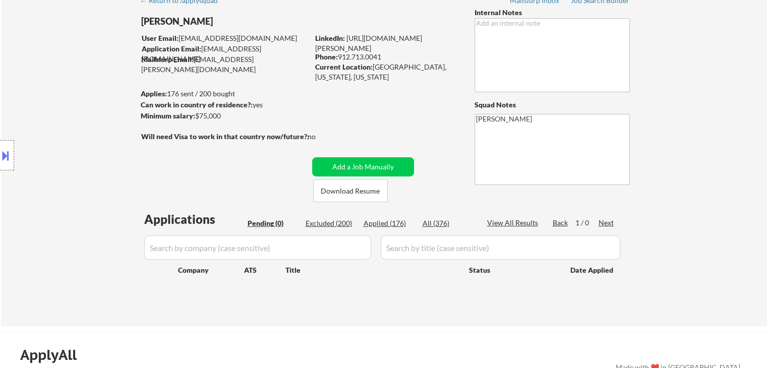
click at [75, 109] on div "Location Inclusions: [GEOGRAPHIC_DATA], [GEOGRAPHIC_DATA] [GEOGRAPHIC_DATA], [G…" at bounding box center [90, 155] width 181 height 187
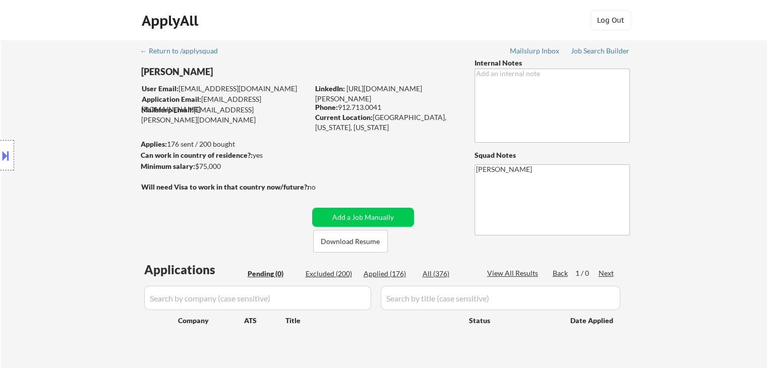
click at [75, 113] on div "Location Inclusions: [GEOGRAPHIC_DATA], [GEOGRAPHIC_DATA] [GEOGRAPHIC_DATA], [G…" at bounding box center [90, 155] width 181 height 187
click at [77, 114] on div "Location Inclusions: [GEOGRAPHIC_DATA], [GEOGRAPHIC_DATA] [GEOGRAPHIC_DATA], [G…" at bounding box center [90, 155] width 181 height 187
click at [69, 112] on div "Location Inclusions: [GEOGRAPHIC_DATA], [GEOGRAPHIC_DATA] [GEOGRAPHIC_DATA], [G…" at bounding box center [90, 155] width 181 height 187
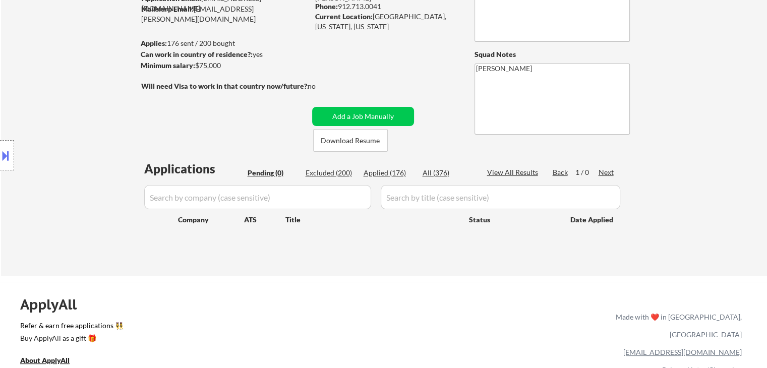
click at [68, 113] on div "Location Inclusions: [GEOGRAPHIC_DATA], [GEOGRAPHIC_DATA] [GEOGRAPHIC_DATA], [G…" at bounding box center [90, 155] width 181 height 187
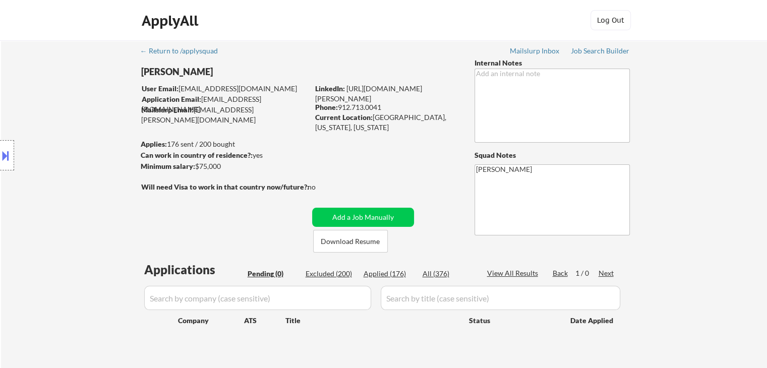
click at [68, 114] on div "Location Inclusions: [GEOGRAPHIC_DATA], [GEOGRAPHIC_DATA] [GEOGRAPHIC_DATA], [G…" at bounding box center [90, 155] width 181 height 187
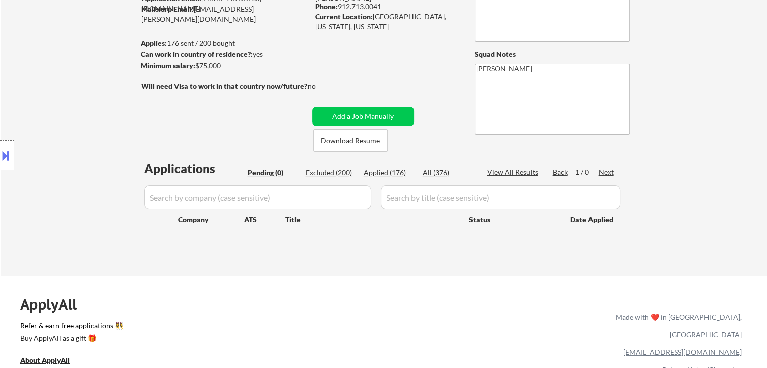
click at [64, 119] on div "Location Inclusions: [GEOGRAPHIC_DATA], [GEOGRAPHIC_DATA] [GEOGRAPHIC_DATA], [G…" at bounding box center [90, 155] width 181 height 187
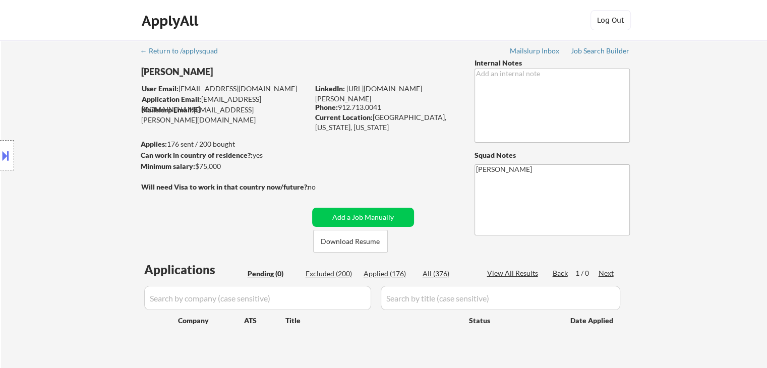
click at [64, 123] on div "Location Inclusions: [GEOGRAPHIC_DATA], [GEOGRAPHIC_DATA] [GEOGRAPHIC_DATA], [G…" at bounding box center [90, 155] width 181 height 187
click at [65, 123] on div "Location Inclusions: [GEOGRAPHIC_DATA], [GEOGRAPHIC_DATA] [GEOGRAPHIC_DATA], [G…" at bounding box center [90, 155] width 181 height 187
click at [65, 119] on div "Location Inclusions: [GEOGRAPHIC_DATA], [GEOGRAPHIC_DATA] [GEOGRAPHIC_DATA], [G…" at bounding box center [90, 155] width 181 height 187
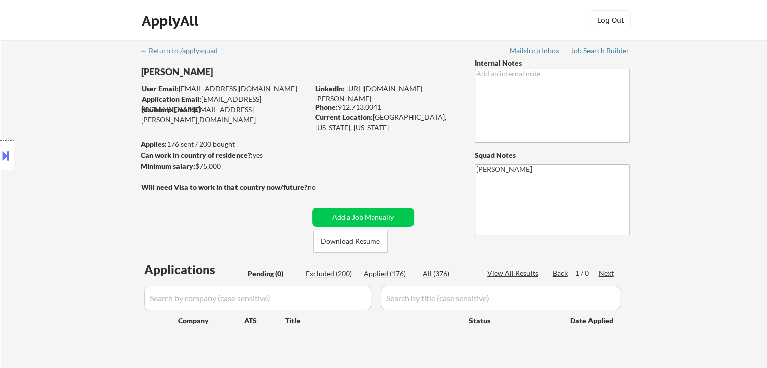
click at [67, 119] on div "Location Inclusions: [GEOGRAPHIC_DATA], [GEOGRAPHIC_DATA] [GEOGRAPHIC_DATA], [G…" at bounding box center [90, 155] width 181 height 187
click at [65, 125] on div "Location Inclusions: [GEOGRAPHIC_DATA], [GEOGRAPHIC_DATA] [GEOGRAPHIC_DATA], [G…" at bounding box center [90, 155] width 181 height 187
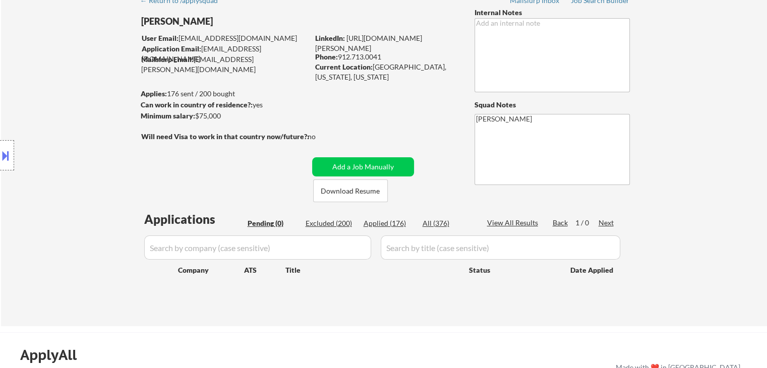
click at [65, 127] on div "Location Inclusions: [GEOGRAPHIC_DATA], [GEOGRAPHIC_DATA] [GEOGRAPHIC_DATA], [G…" at bounding box center [90, 155] width 181 height 187
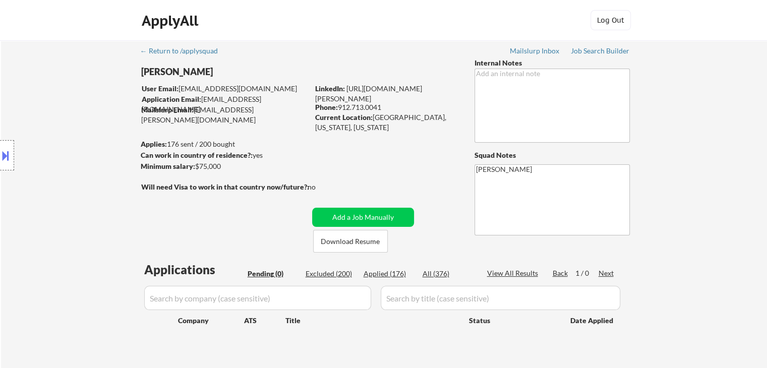
click at [65, 126] on div "Location Inclusions: [GEOGRAPHIC_DATA], [GEOGRAPHIC_DATA] [GEOGRAPHIC_DATA], [G…" at bounding box center [90, 155] width 181 height 187
click at [68, 129] on div "Location Inclusions: [GEOGRAPHIC_DATA], [GEOGRAPHIC_DATA] [GEOGRAPHIC_DATA], [G…" at bounding box center [90, 155] width 181 height 187
click at [56, 122] on div "Location Inclusions: [GEOGRAPHIC_DATA], [GEOGRAPHIC_DATA] [GEOGRAPHIC_DATA], [G…" at bounding box center [90, 155] width 181 height 187
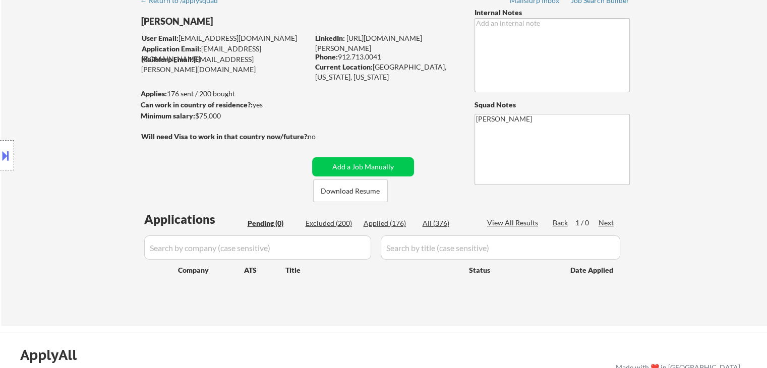
click at [56, 122] on div "Location Inclusions: [GEOGRAPHIC_DATA], [GEOGRAPHIC_DATA] [GEOGRAPHIC_DATA], [G…" at bounding box center [90, 155] width 181 height 187
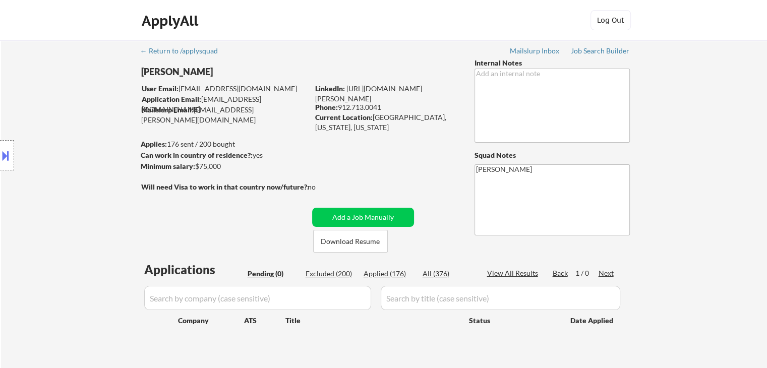
click at [56, 122] on div "Location Inclusions: [GEOGRAPHIC_DATA], [GEOGRAPHIC_DATA] [GEOGRAPHIC_DATA], [G…" at bounding box center [90, 155] width 181 height 187
click at [66, 115] on div "Location Inclusions: [GEOGRAPHIC_DATA], [GEOGRAPHIC_DATA] [GEOGRAPHIC_DATA], [G…" at bounding box center [90, 155] width 181 height 187
click at [69, 113] on div "Location Inclusions: [GEOGRAPHIC_DATA], [GEOGRAPHIC_DATA] [GEOGRAPHIC_DATA], [G…" at bounding box center [90, 155] width 181 height 187
click at [81, 110] on div "Location Inclusions: [GEOGRAPHIC_DATA], [GEOGRAPHIC_DATA] [GEOGRAPHIC_DATA], [G…" at bounding box center [90, 155] width 181 height 187
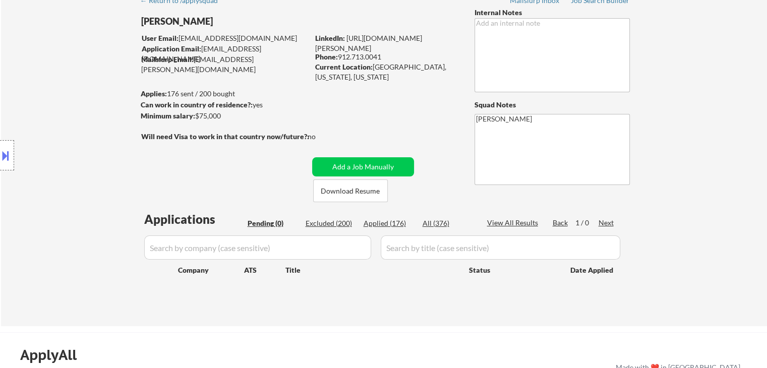
click at [76, 118] on div "Location Inclusions: [GEOGRAPHIC_DATA], [GEOGRAPHIC_DATA] [GEOGRAPHIC_DATA], [G…" at bounding box center [90, 155] width 181 height 187
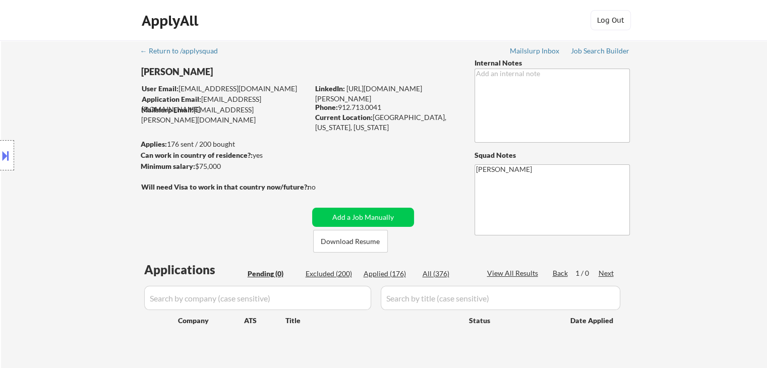
click at [77, 118] on div "Location Inclusions: [GEOGRAPHIC_DATA], [GEOGRAPHIC_DATA] [GEOGRAPHIC_DATA], [G…" at bounding box center [90, 155] width 181 height 187
click at [77, 119] on div "Location Inclusions: [GEOGRAPHIC_DATA], [GEOGRAPHIC_DATA] [GEOGRAPHIC_DATA], [G…" at bounding box center [90, 155] width 181 height 187
click at [77, 120] on div "Location Inclusions: [GEOGRAPHIC_DATA], [GEOGRAPHIC_DATA] [GEOGRAPHIC_DATA], [G…" at bounding box center [90, 155] width 181 height 187
click at [91, 120] on div "Location Inclusions: [GEOGRAPHIC_DATA], [GEOGRAPHIC_DATA] [GEOGRAPHIC_DATA], [G…" at bounding box center [90, 155] width 181 height 187
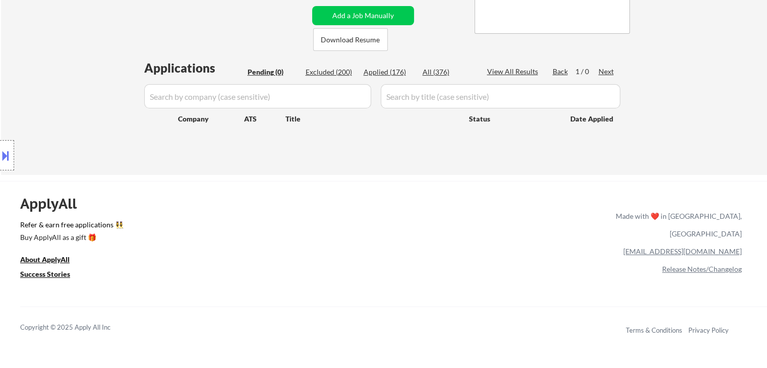
click at [90, 109] on div "Location Inclusions: [GEOGRAPHIC_DATA], [GEOGRAPHIC_DATA] [GEOGRAPHIC_DATA], [G…" at bounding box center [90, 155] width 181 height 187
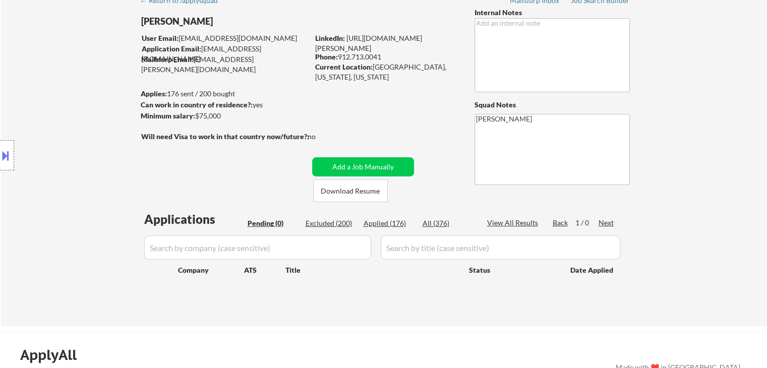
drag, startPoint x: 67, startPoint y: 92, endPoint x: 58, endPoint y: 102, distance: 12.5
click at [67, 92] on div "Location Inclusions: [GEOGRAPHIC_DATA], [GEOGRAPHIC_DATA] [GEOGRAPHIC_DATA], [G…" at bounding box center [90, 155] width 181 height 187
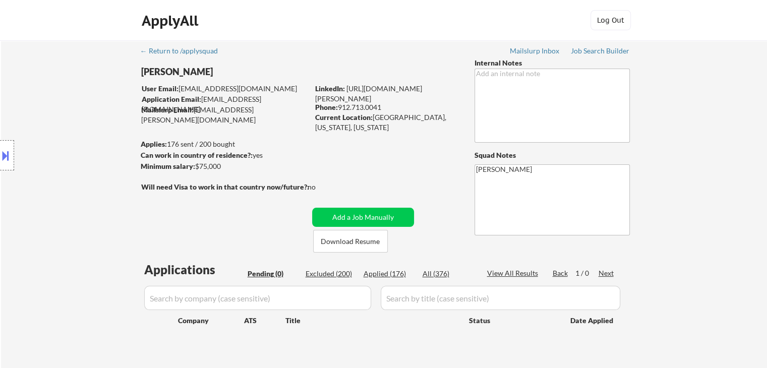
drag, startPoint x: 67, startPoint y: 91, endPoint x: 63, endPoint y: 104, distance: 13.4
click at [68, 91] on div "Location Inclusions: [GEOGRAPHIC_DATA], [GEOGRAPHIC_DATA] [GEOGRAPHIC_DATA], [G…" at bounding box center [90, 155] width 181 height 187
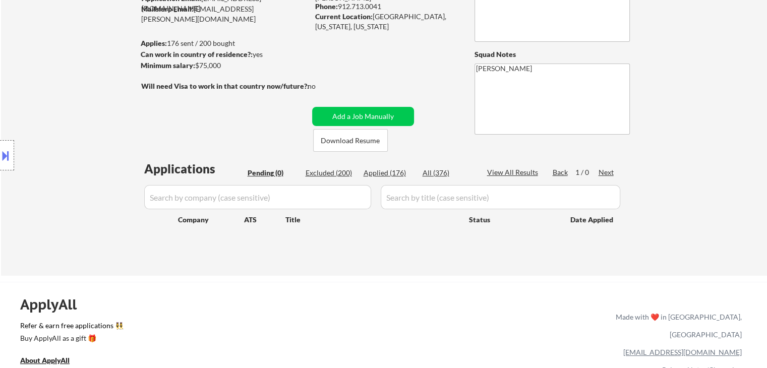
click at [60, 105] on div "Location Inclusions: [GEOGRAPHIC_DATA], [GEOGRAPHIC_DATA] [GEOGRAPHIC_DATA], [G…" at bounding box center [90, 155] width 181 height 187
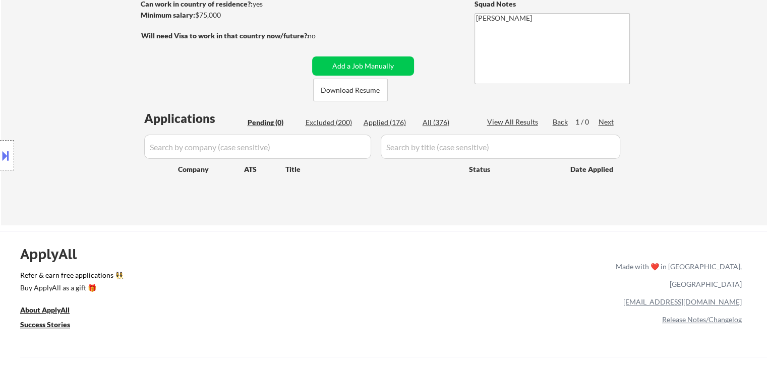
click at [60, 104] on div "Location Inclusions: [GEOGRAPHIC_DATA], [GEOGRAPHIC_DATA] [GEOGRAPHIC_DATA], [G…" at bounding box center [90, 155] width 181 height 187
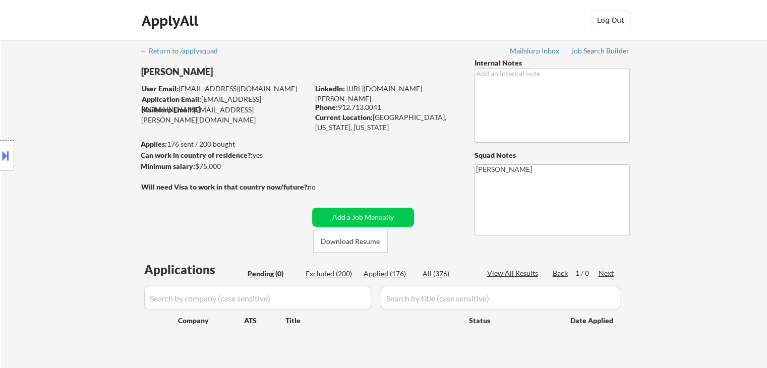
click at [66, 107] on div "Location Inclusions: [GEOGRAPHIC_DATA], [GEOGRAPHIC_DATA] [GEOGRAPHIC_DATA], [G…" at bounding box center [90, 155] width 181 height 187
click at [66, 111] on div "Location Inclusions: [GEOGRAPHIC_DATA], [GEOGRAPHIC_DATA] [GEOGRAPHIC_DATA], [G…" at bounding box center [90, 155] width 181 height 187
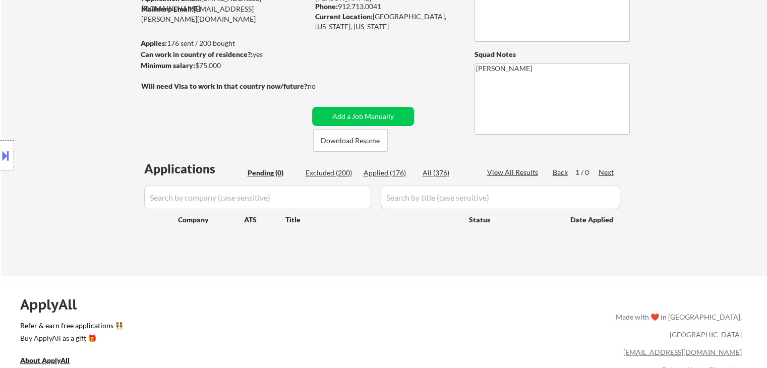
click at [64, 111] on div "Location Inclusions: [GEOGRAPHIC_DATA], [GEOGRAPHIC_DATA] [GEOGRAPHIC_DATA], [G…" at bounding box center [90, 155] width 181 height 187
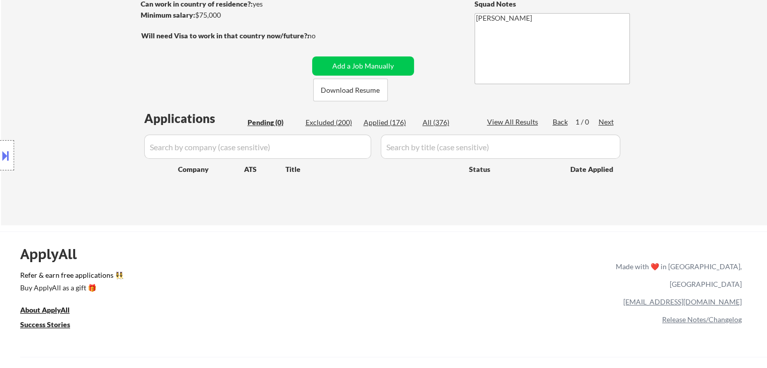
click at [65, 109] on div "Location Inclusions: [GEOGRAPHIC_DATA], [GEOGRAPHIC_DATA] [GEOGRAPHIC_DATA], [G…" at bounding box center [90, 155] width 181 height 187
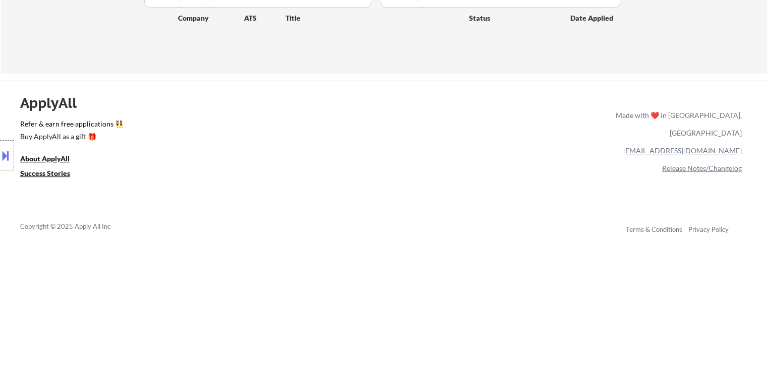
click at [65, 109] on div "Location Inclusions: [GEOGRAPHIC_DATA], [GEOGRAPHIC_DATA] [GEOGRAPHIC_DATA], [G…" at bounding box center [90, 155] width 181 height 187
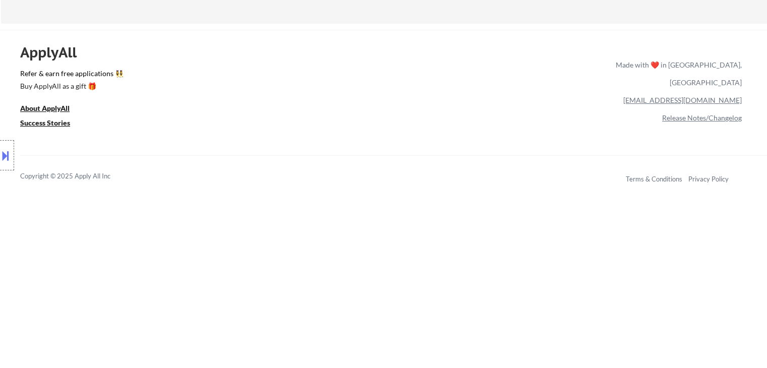
click at [65, 108] on div "Location Inclusions: [GEOGRAPHIC_DATA], [GEOGRAPHIC_DATA] [GEOGRAPHIC_DATA], [G…" at bounding box center [90, 155] width 181 height 187
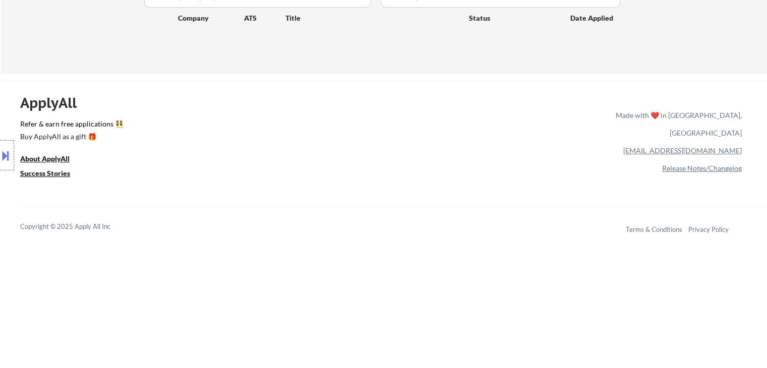
click at [65, 108] on div "Location Inclusions: [GEOGRAPHIC_DATA], [GEOGRAPHIC_DATA] [GEOGRAPHIC_DATA], [G…" at bounding box center [90, 155] width 181 height 187
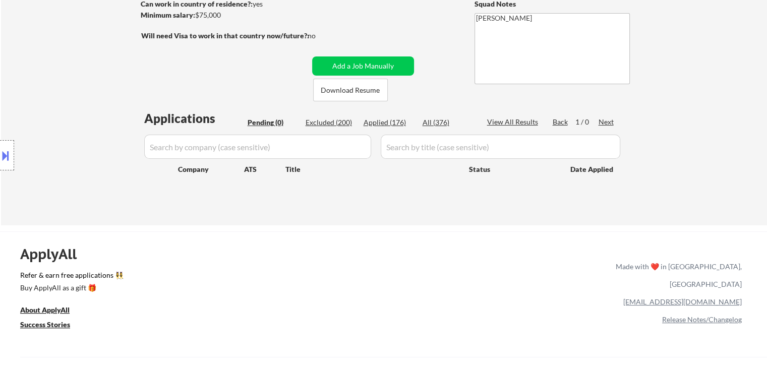
click at [64, 98] on div "Location Inclusions: [GEOGRAPHIC_DATA], [GEOGRAPHIC_DATA] [GEOGRAPHIC_DATA], [G…" at bounding box center [90, 155] width 181 height 187
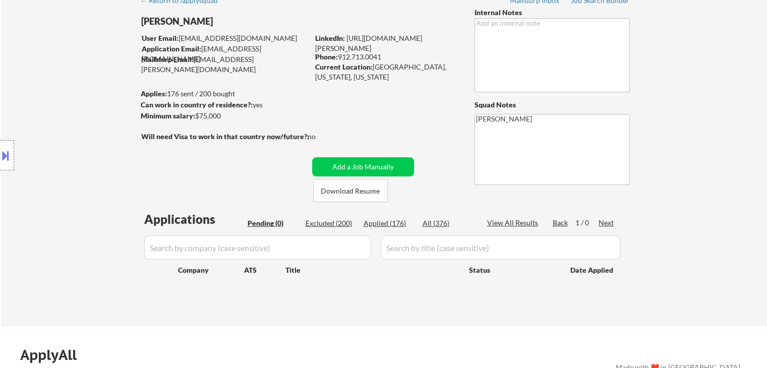
click at [64, 97] on div "Location Inclusions: [GEOGRAPHIC_DATA], [GEOGRAPHIC_DATA] [GEOGRAPHIC_DATA], [G…" at bounding box center [90, 155] width 181 height 187
click at [65, 100] on div "Location Inclusions: [GEOGRAPHIC_DATA], [GEOGRAPHIC_DATA] [GEOGRAPHIC_DATA], [G…" at bounding box center [90, 155] width 181 height 187
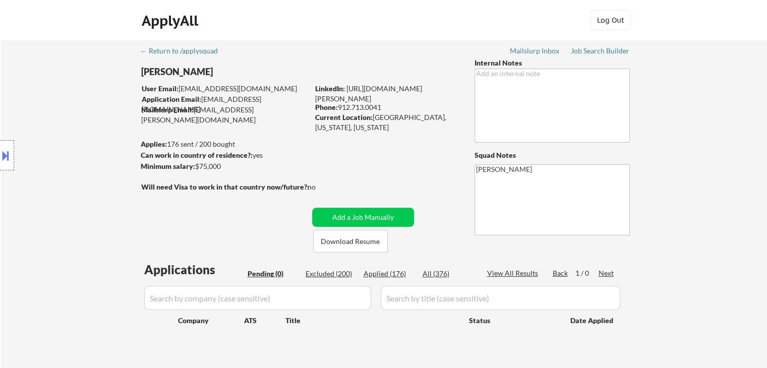
click at [67, 103] on div "Location Inclusions: [GEOGRAPHIC_DATA], [GEOGRAPHIC_DATA] [GEOGRAPHIC_DATA], [G…" at bounding box center [90, 155] width 181 height 187
click at [68, 104] on div "Location Inclusions: [GEOGRAPHIC_DATA], [GEOGRAPHIC_DATA] [GEOGRAPHIC_DATA], [G…" at bounding box center [90, 155] width 181 height 187
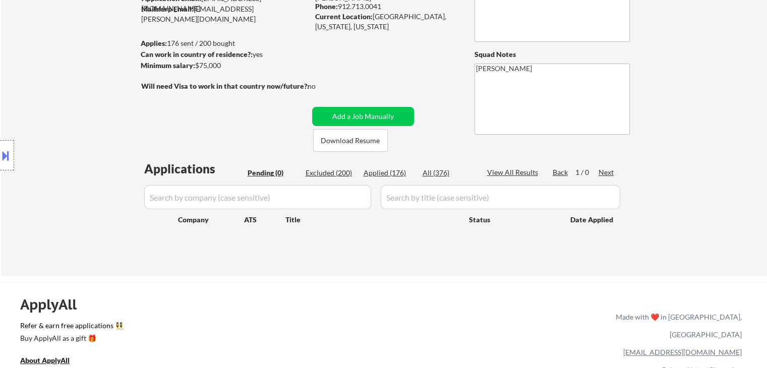
click at [67, 99] on div "Location Inclusions: [GEOGRAPHIC_DATA], [GEOGRAPHIC_DATA] [GEOGRAPHIC_DATA], [G…" at bounding box center [90, 155] width 181 height 187
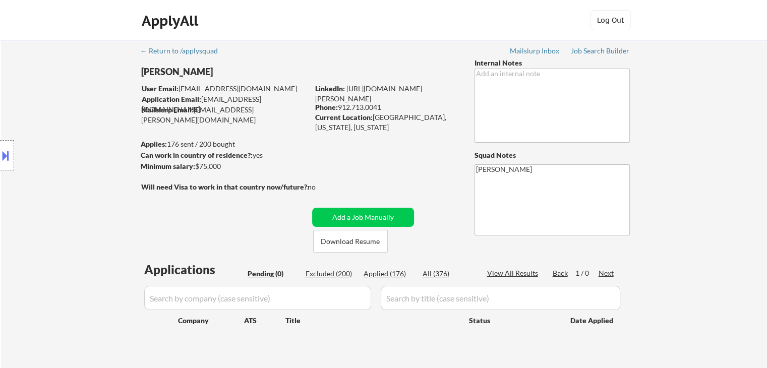
click at [68, 103] on div "Location Inclusions: [GEOGRAPHIC_DATA], [GEOGRAPHIC_DATA] [GEOGRAPHIC_DATA], [G…" at bounding box center [90, 155] width 181 height 187
click at [69, 107] on div "Location Inclusions: [GEOGRAPHIC_DATA], [GEOGRAPHIC_DATA] [GEOGRAPHIC_DATA], [G…" at bounding box center [90, 155] width 181 height 187
click at [70, 112] on div "Location Inclusions: [GEOGRAPHIC_DATA], [GEOGRAPHIC_DATA] [GEOGRAPHIC_DATA], [G…" at bounding box center [90, 155] width 181 height 187
drag, startPoint x: 74, startPoint y: 110, endPoint x: 76, endPoint y: 121, distance: 10.2
click at [75, 110] on div "Location Inclusions: [GEOGRAPHIC_DATA], [GEOGRAPHIC_DATA] [GEOGRAPHIC_DATA], [G…" at bounding box center [90, 155] width 181 height 187
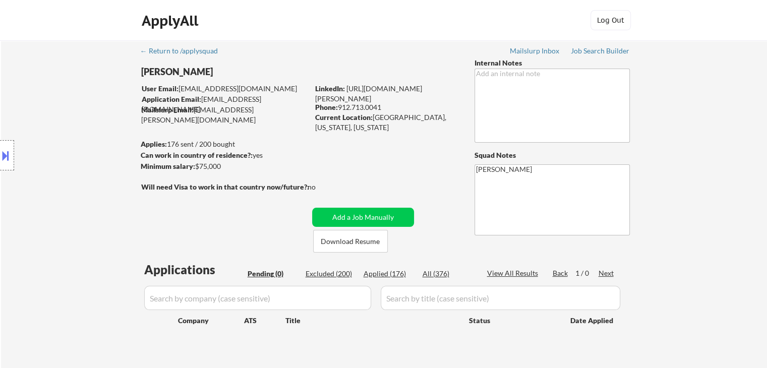
click at [77, 121] on div "Location Inclusions: [GEOGRAPHIC_DATA], [GEOGRAPHIC_DATA] [GEOGRAPHIC_DATA], [G…" at bounding box center [90, 155] width 181 height 187
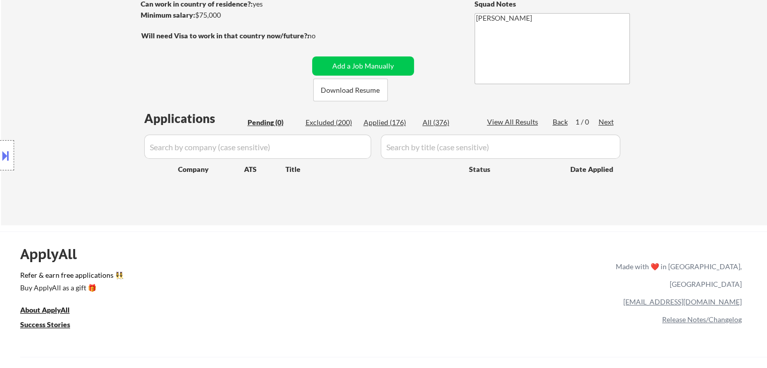
click at [72, 124] on div "Location Inclusions: [GEOGRAPHIC_DATA], [GEOGRAPHIC_DATA] [GEOGRAPHIC_DATA], [G…" at bounding box center [90, 155] width 181 height 187
click at [72, 115] on div "Location Inclusions: [GEOGRAPHIC_DATA], [GEOGRAPHIC_DATA] [GEOGRAPHIC_DATA], [G…" at bounding box center [90, 155] width 181 height 187
click at [73, 117] on div "Location Inclusions: [GEOGRAPHIC_DATA], [GEOGRAPHIC_DATA] [GEOGRAPHIC_DATA], [G…" at bounding box center [90, 155] width 181 height 187
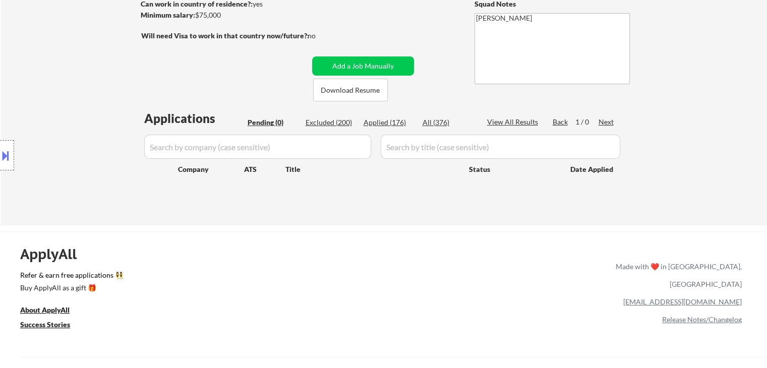
click at [73, 117] on div "Location Inclusions: [GEOGRAPHIC_DATA], [GEOGRAPHIC_DATA] [GEOGRAPHIC_DATA], [G…" at bounding box center [90, 155] width 181 height 187
click at [73, 118] on div "Location Inclusions: [GEOGRAPHIC_DATA], [GEOGRAPHIC_DATA] [GEOGRAPHIC_DATA], [G…" at bounding box center [90, 155] width 181 height 187
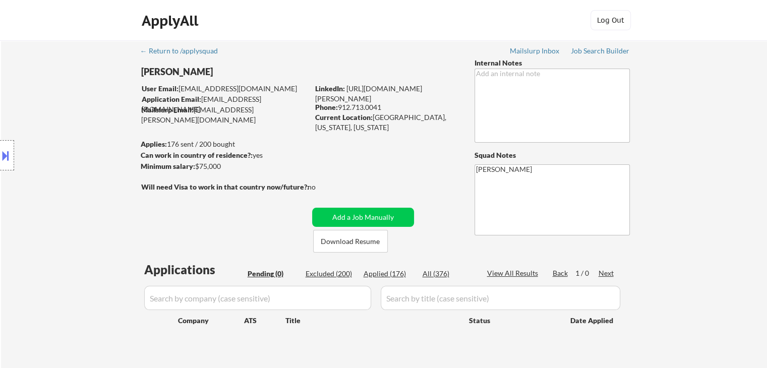
click at [64, 113] on div "Location Inclusions: [GEOGRAPHIC_DATA], [GEOGRAPHIC_DATA] [GEOGRAPHIC_DATA], [G…" at bounding box center [90, 155] width 181 height 187
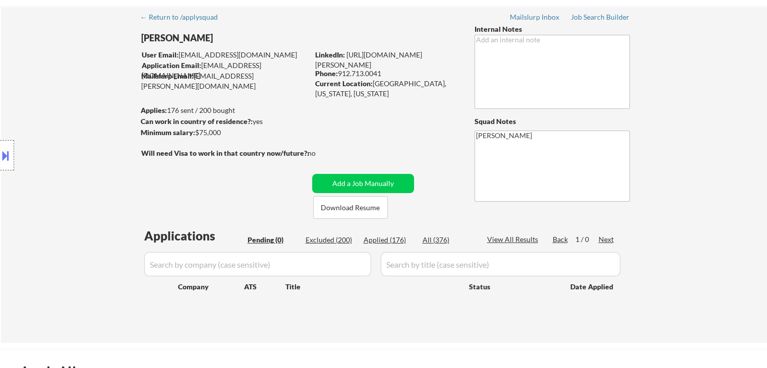
scroll to position [50, 0]
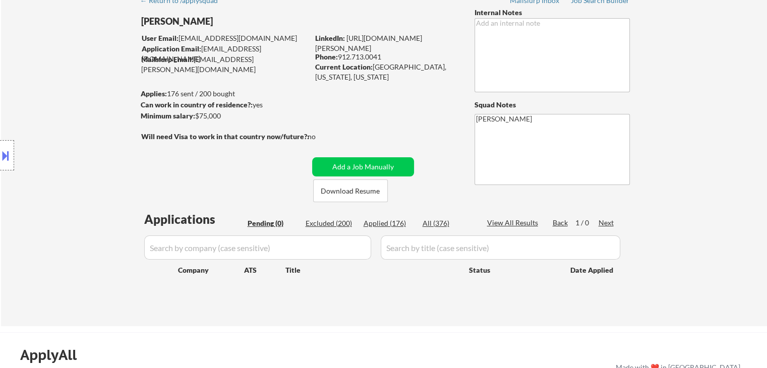
click at [64, 113] on div "Location Inclusions: [GEOGRAPHIC_DATA], [GEOGRAPHIC_DATA] [GEOGRAPHIC_DATA], [G…" at bounding box center [90, 155] width 181 height 187
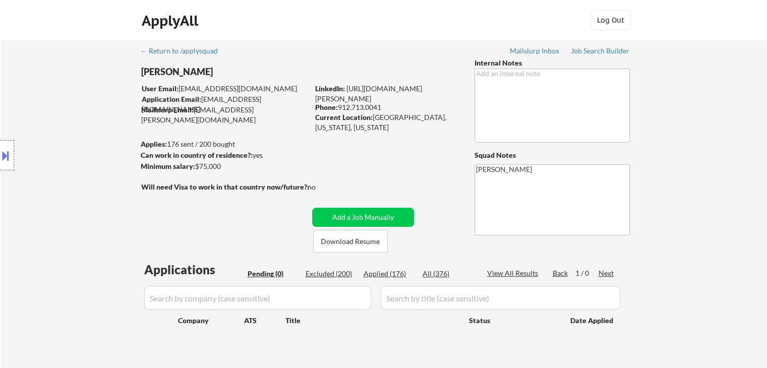
click at [65, 113] on div "Location Inclusions: [GEOGRAPHIC_DATA], [GEOGRAPHIC_DATA] [GEOGRAPHIC_DATA], [G…" at bounding box center [90, 155] width 181 height 187
click at [57, 114] on div "Location Inclusions: [GEOGRAPHIC_DATA], [GEOGRAPHIC_DATA] [GEOGRAPHIC_DATA], [G…" at bounding box center [90, 155] width 181 height 187
click at [48, 115] on div "Location Inclusions: [GEOGRAPHIC_DATA], [GEOGRAPHIC_DATA] [GEOGRAPHIC_DATA], [G…" at bounding box center [90, 155] width 181 height 187
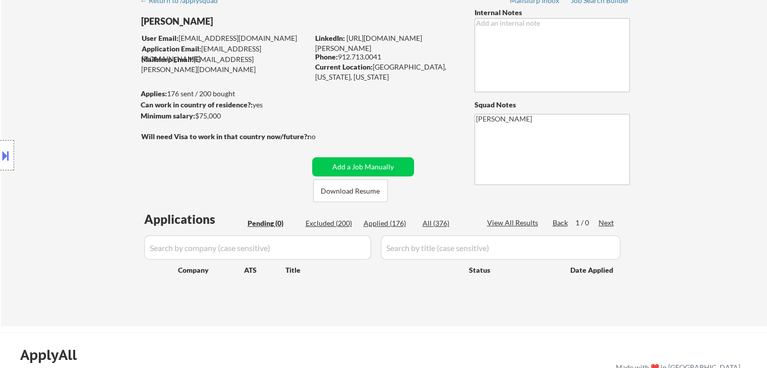
click at [46, 116] on div "Location Inclusions: [GEOGRAPHIC_DATA], [GEOGRAPHIC_DATA] [GEOGRAPHIC_DATA], [G…" at bounding box center [90, 155] width 181 height 187
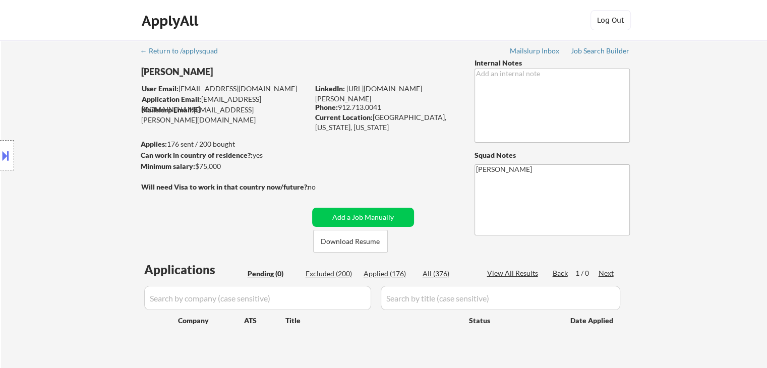
click at [44, 115] on div "Location Inclusions: [GEOGRAPHIC_DATA], [GEOGRAPHIC_DATA] [GEOGRAPHIC_DATA], [G…" at bounding box center [90, 155] width 181 height 187
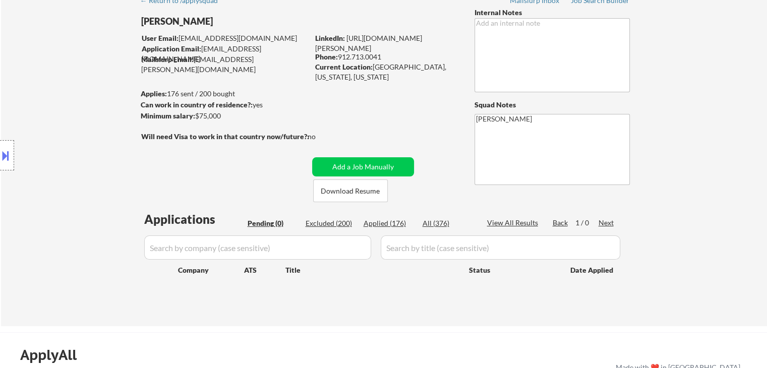
click at [44, 114] on div "Location Inclusions: [GEOGRAPHIC_DATA], [GEOGRAPHIC_DATA] [GEOGRAPHIC_DATA], [G…" at bounding box center [90, 155] width 181 height 187
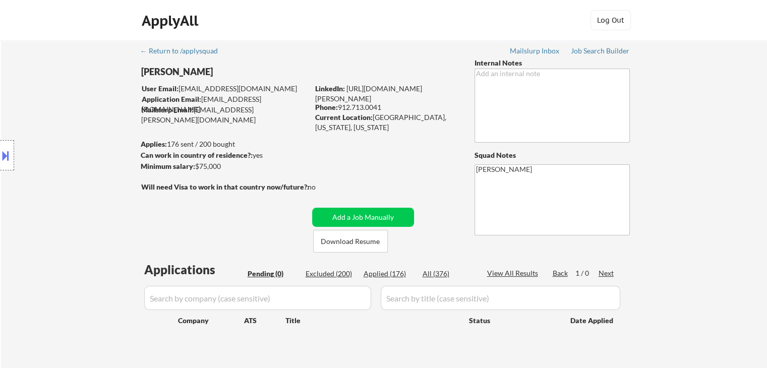
click at [44, 114] on div "Location Inclusions: [GEOGRAPHIC_DATA], [GEOGRAPHIC_DATA] [GEOGRAPHIC_DATA], [G…" at bounding box center [90, 155] width 181 height 187
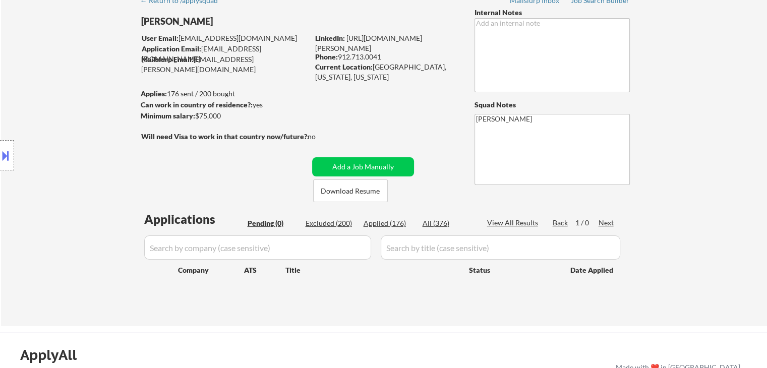
click at [43, 115] on div "Location Inclusions: [GEOGRAPHIC_DATA], [GEOGRAPHIC_DATA] [GEOGRAPHIC_DATA], [G…" at bounding box center [90, 155] width 181 height 187
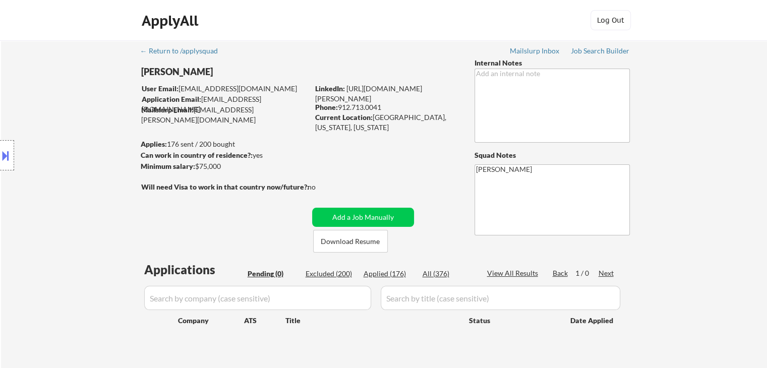
click at [43, 115] on div "Location Inclusions: [GEOGRAPHIC_DATA], [GEOGRAPHIC_DATA] [GEOGRAPHIC_DATA], [G…" at bounding box center [90, 155] width 181 height 187
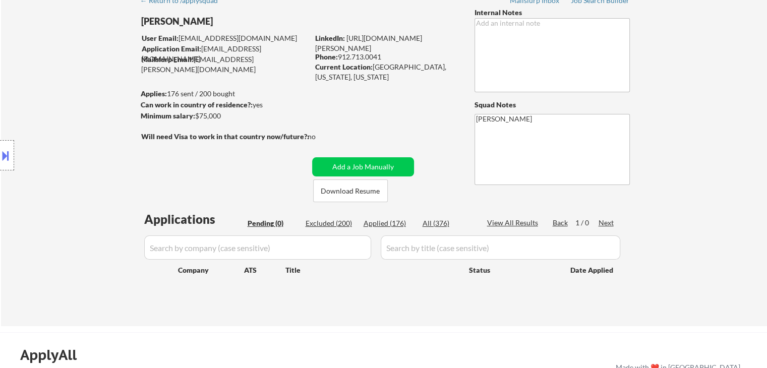
click at [43, 115] on div "Location Inclusions: [GEOGRAPHIC_DATA], [GEOGRAPHIC_DATA] [GEOGRAPHIC_DATA], [G…" at bounding box center [90, 155] width 181 height 187
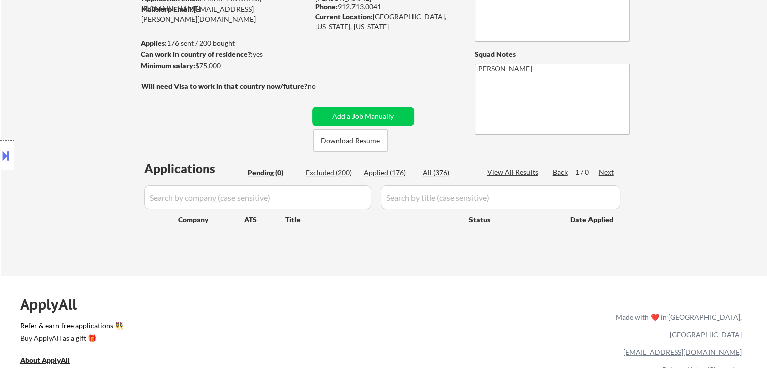
click at [43, 115] on div "Location Inclusions: [GEOGRAPHIC_DATA], [GEOGRAPHIC_DATA] [GEOGRAPHIC_DATA], [G…" at bounding box center [90, 155] width 181 height 187
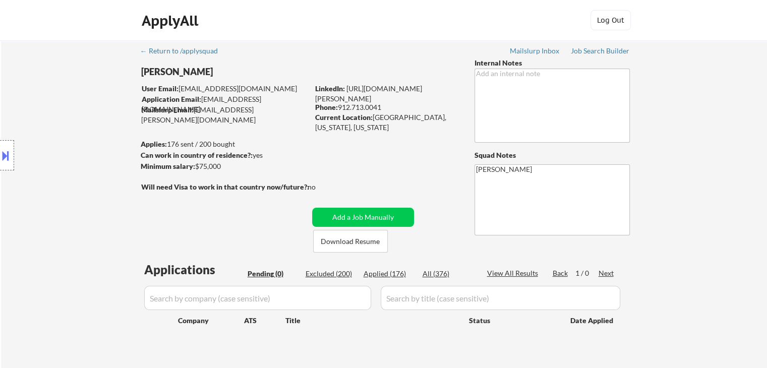
click at [43, 115] on div "Location Inclusions: [GEOGRAPHIC_DATA], [GEOGRAPHIC_DATA] [GEOGRAPHIC_DATA], [G…" at bounding box center [90, 155] width 181 height 187
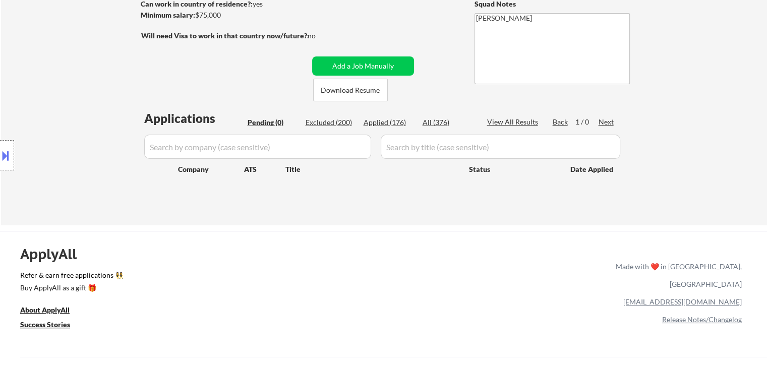
click at [43, 117] on div "Location Inclusions: [GEOGRAPHIC_DATA], [GEOGRAPHIC_DATA] [GEOGRAPHIC_DATA], [G…" at bounding box center [90, 155] width 181 height 187
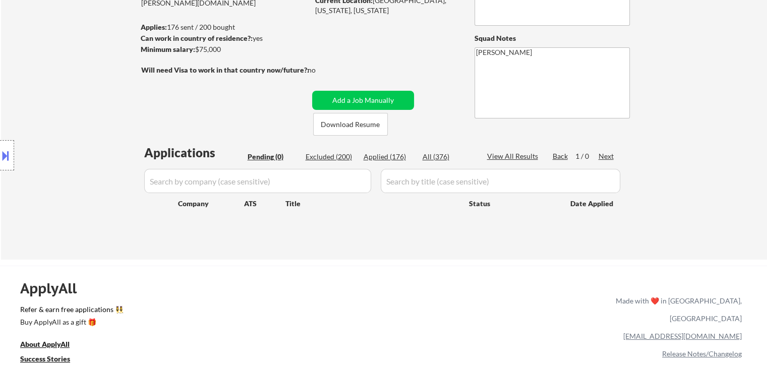
scroll to position [50, 0]
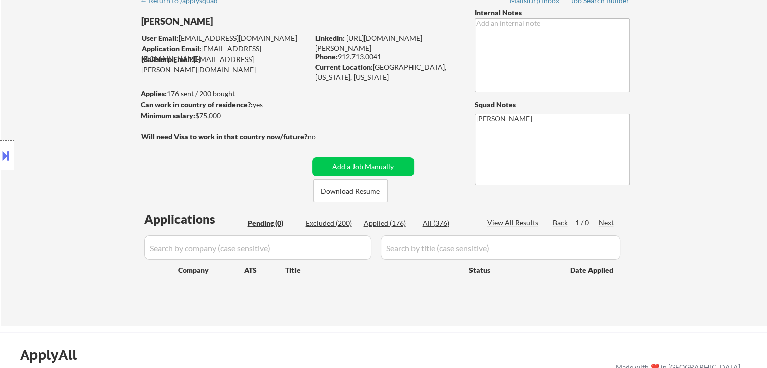
click at [46, 118] on div "Location Inclusions: [GEOGRAPHIC_DATA], [GEOGRAPHIC_DATA] [GEOGRAPHIC_DATA], [G…" at bounding box center [90, 155] width 181 height 187
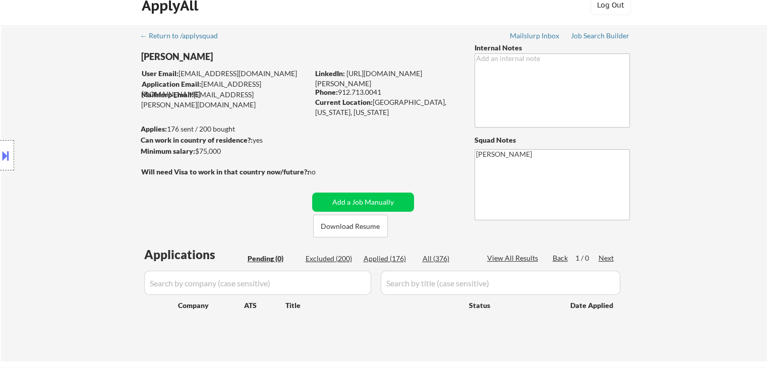
scroll to position [0, 0]
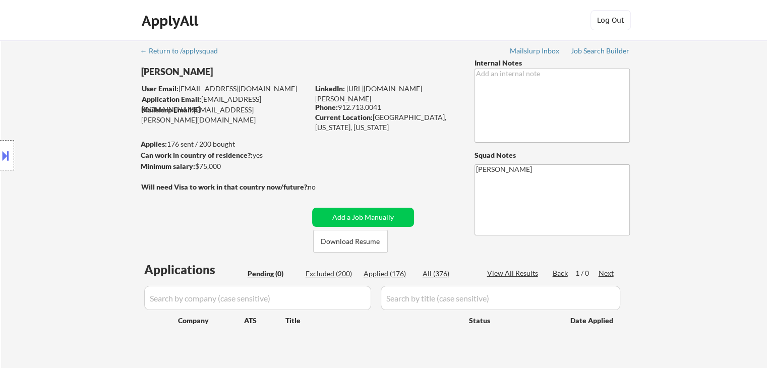
click at [51, 118] on div "Location Inclusions: [GEOGRAPHIC_DATA], [GEOGRAPHIC_DATA] [GEOGRAPHIC_DATA], [G…" at bounding box center [90, 155] width 181 height 187
click at [54, 117] on div "Location Inclusions: [GEOGRAPHIC_DATA], [GEOGRAPHIC_DATA] [GEOGRAPHIC_DATA], [G…" at bounding box center [90, 155] width 181 height 187
click at [56, 117] on div "Location Inclusions: [GEOGRAPHIC_DATA], [GEOGRAPHIC_DATA] [GEOGRAPHIC_DATA], [G…" at bounding box center [90, 155] width 181 height 187
click at [57, 117] on div "Location Inclusions: [GEOGRAPHIC_DATA], [GEOGRAPHIC_DATA] [GEOGRAPHIC_DATA], [G…" at bounding box center [90, 155] width 181 height 187
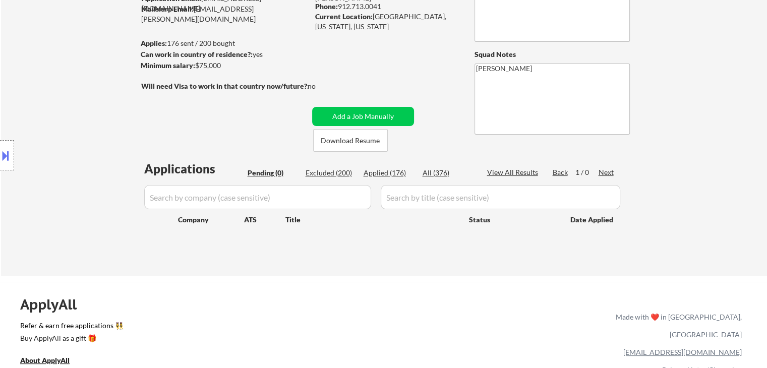
click at [57, 117] on div "Location Inclusions: [GEOGRAPHIC_DATA], [GEOGRAPHIC_DATA] [GEOGRAPHIC_DATA], [G…" at bounding box center [90, 155] width 181 height 187
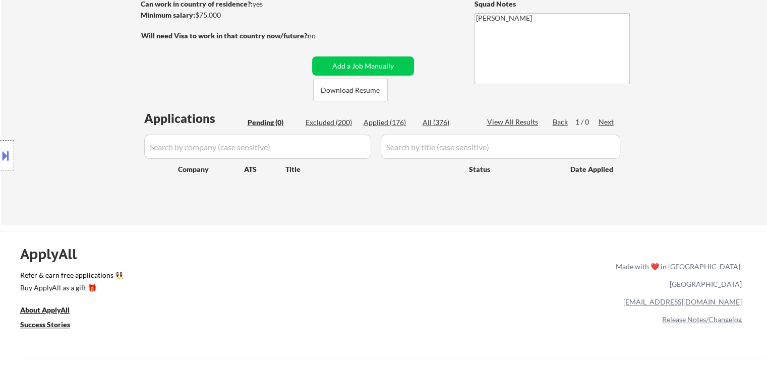
click at [57, 117] on div "Location Inclusions: [GEOGRAPHIC_DATA], [GEOGRAPHIC_DATA] [GEOGRAPHIC_DATA], [G…" at bounding box center [90, 155] width 181 height 187
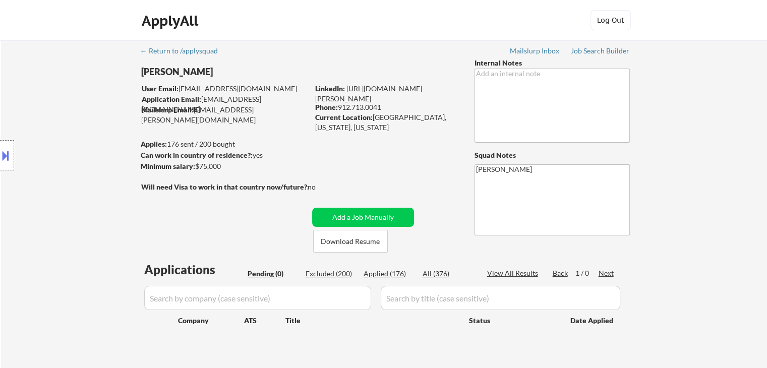
click at [57, 117] on div "Location Inclusions: [GEOGRAPHIC_DATA], [GEOGRAPHIC_DATA] [GEOGRAPHIC_DATA], [G…" at bounding box center [90, 155] width 181 height 187
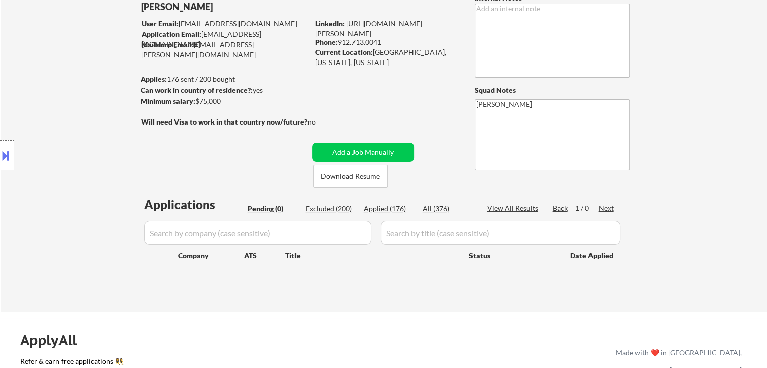
scroll to position [101, 0]
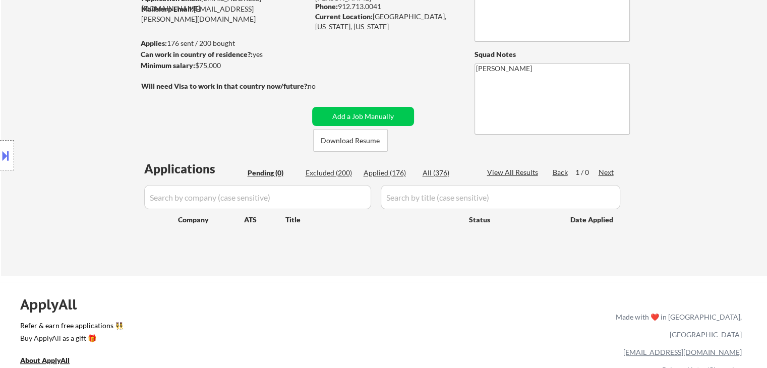
click at [72, 120] on div "Location Inclusions: [GEOGRAPHIC_DATA], [GEOGRAPHIC_DATA] [GEOGRAPHIC_DATA], [G…" at bounding box center [90, 155] width 181 height 187
click at [73, 120] on div "Location Inclusions: [GEOGRAPHIC_DATA], [GEOGRAPHIC_DATA] [GEOGRAPHIC_DATA], [G…" at bounding box center [90, 155] width 181 height 187
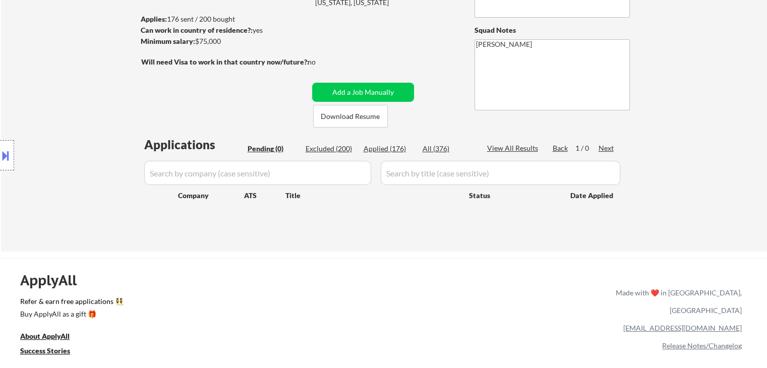
scroll to position [151, 0]
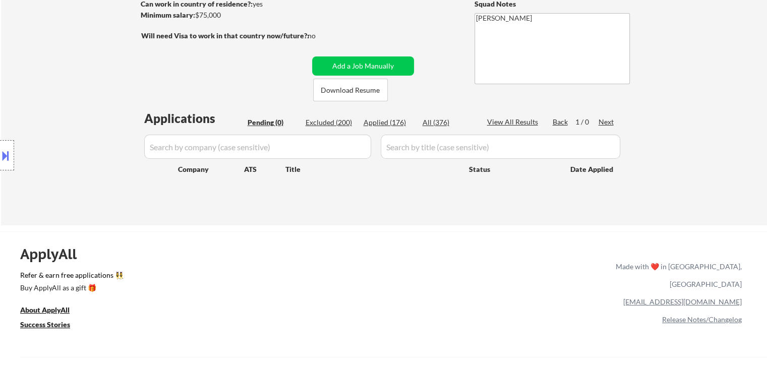
click at [115, 129] on div "Location Inclusions: [GEOGRAPHIC_DATA], [GEOGRAPHIC_DATA] [GEOGRAPHIC_DATA], [G…" at bounding box center [90, 155] width 181 height 187
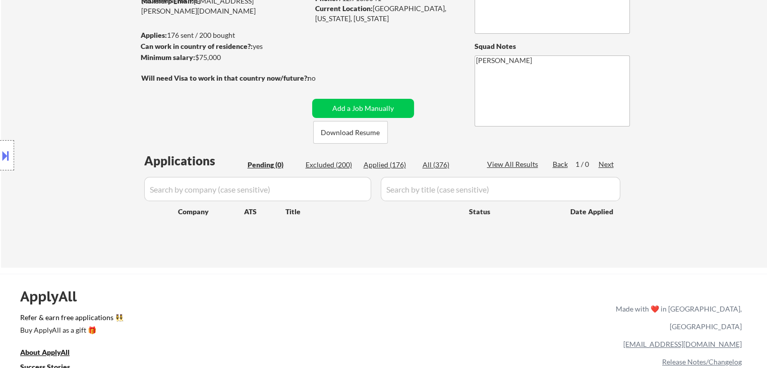
scroll to position [50, 0]
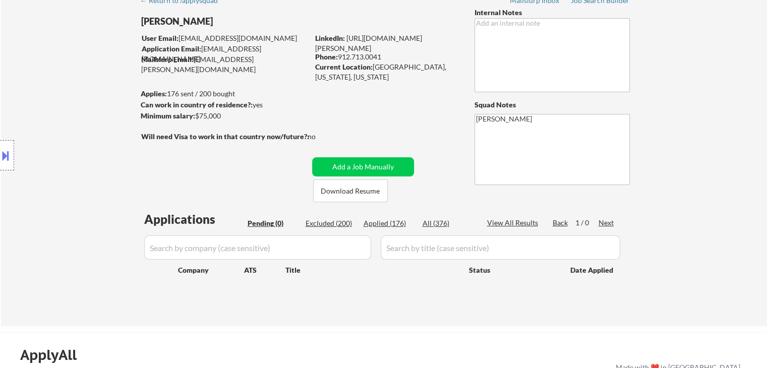
click at [47, 71] on div "Location Inclusions: [GEOGRAPHIC_DATA], [GEOGRAPHIC_DATA] [GEOGRAPHIC_DATA], [G…" at bounding box center [90, 155] width 181 height 187
